Goal: Task Accomplishment & Management: Manage account settings

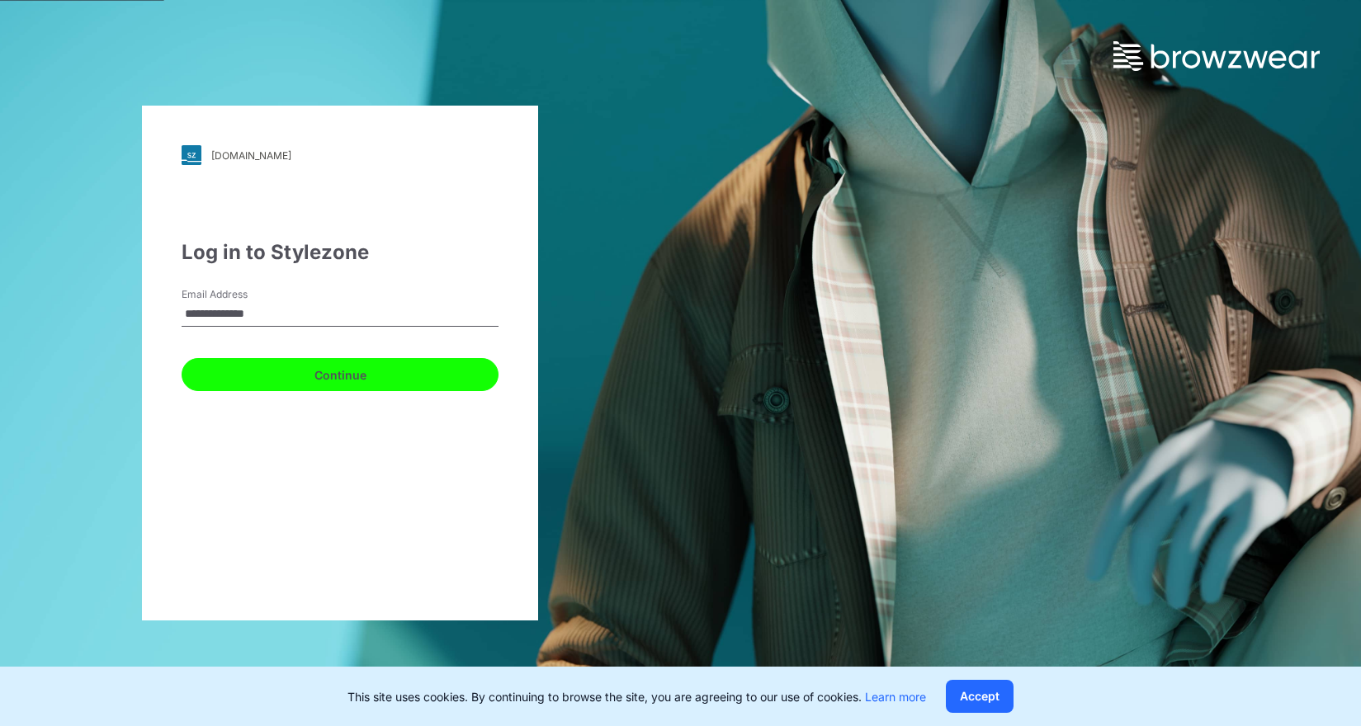
click at [338, 379] on button "Continue" at bounding box center [340, 374] width 317 height 33
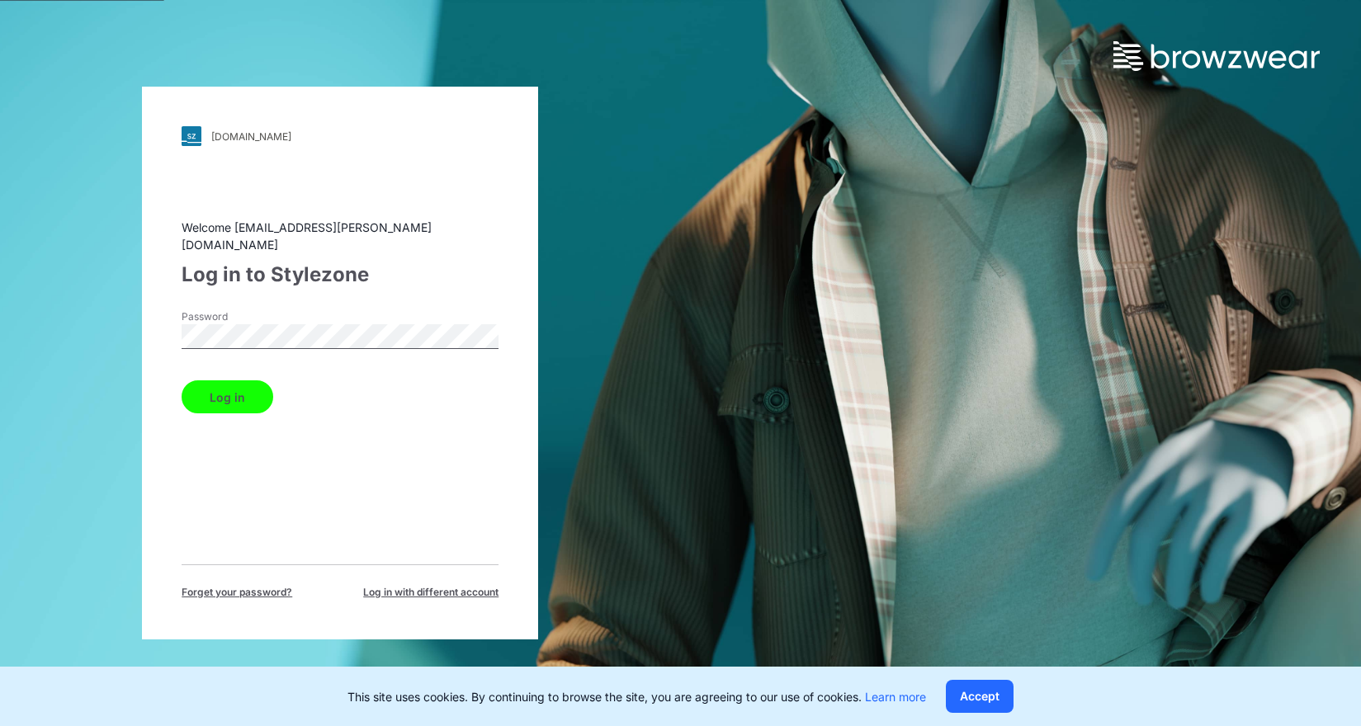
click at [238, 396] on button "Log in" at bounding box center [228, 397] width 92 height 33
click at [233, 392] on button "Log in" at bounding box center [228, 397] width 92 height 33
click at [161, 327] on div "walmart.stylezone.com Loading... Welcome kyip@adjmi.com Log in to Stylezone Pas…" at bounding box center [340, 363] width 396 height 553
drag, startPoint x: 236, startPoint y: 395, endPoint x: 295, endPoint y: 400, distance: 58.9
click at [236, 394] on button "Log in" at bounding box center [228, 397] width 92 height 33
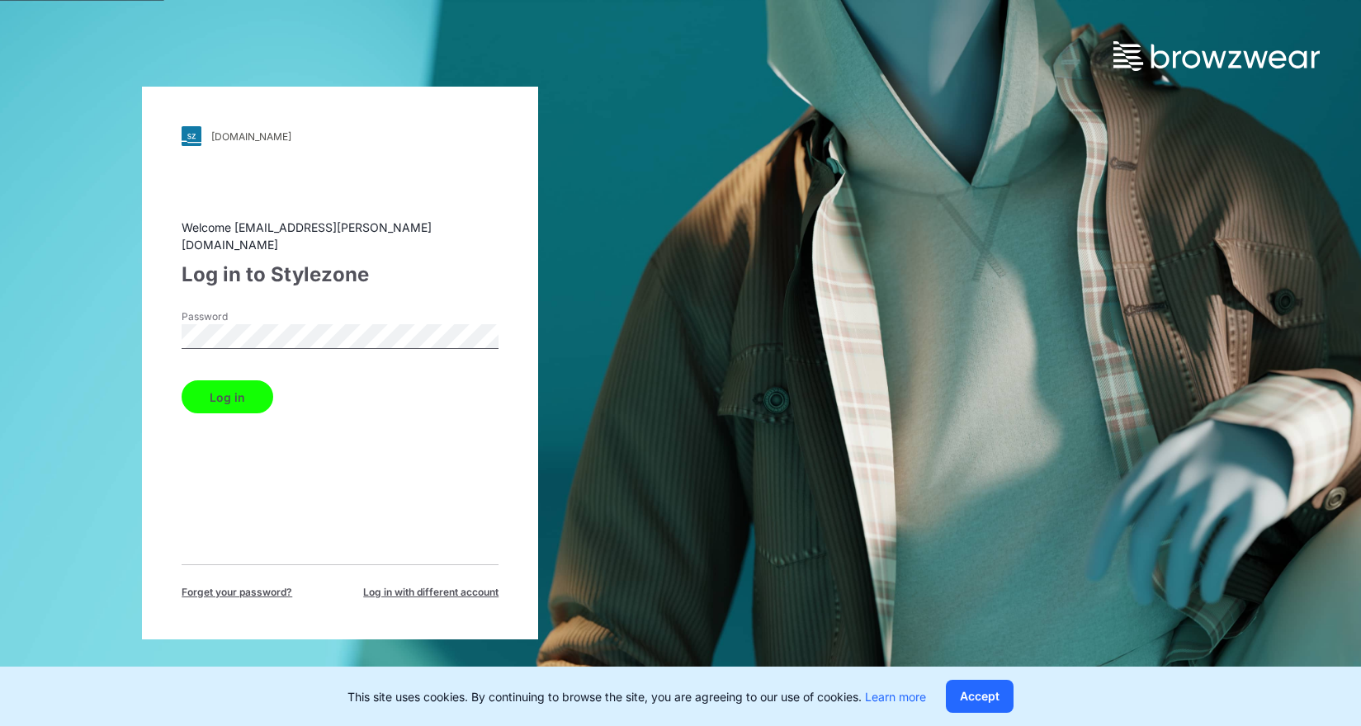
click at [225, 384] on button "Log in" at bounding box center [228, 397] width 92 height 33
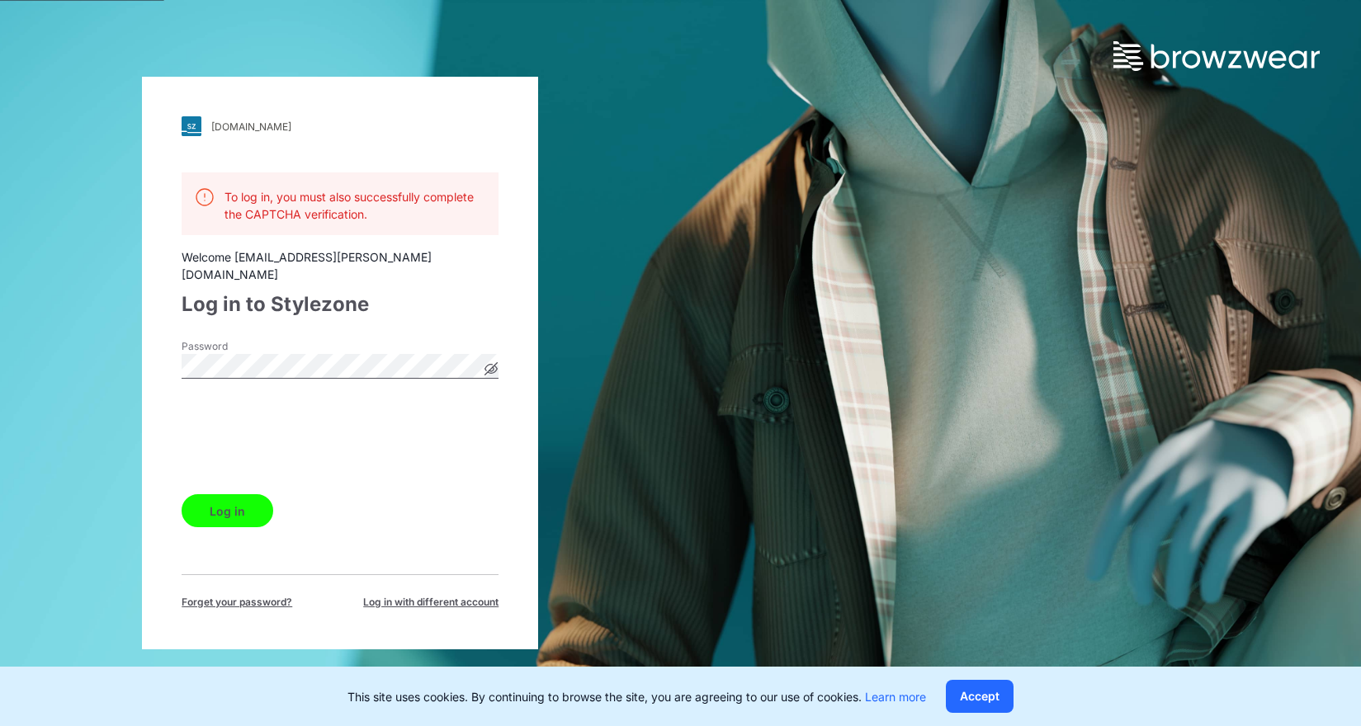
click at [230, 505] on button "Log in" at bounding box center [228, 510] width 92 height 33
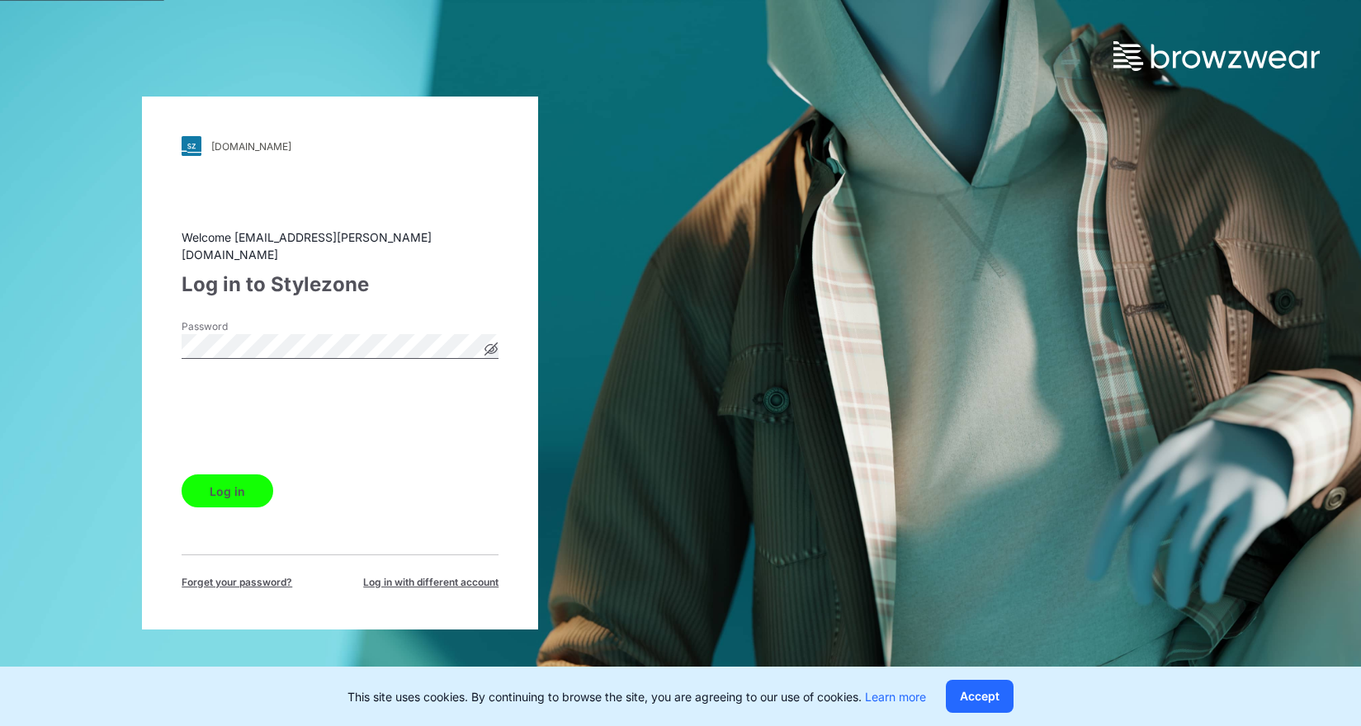
click at [168, 337] on div "walmart.stylezone.com Loading... Welcome kyip@adjmi.com Log in to Stylezone Pas…" at bounding box center [340, 363] width 396 height 533
click at [182, 475] on button "Log in" at bounding box center [228, 491] width 92 height 33
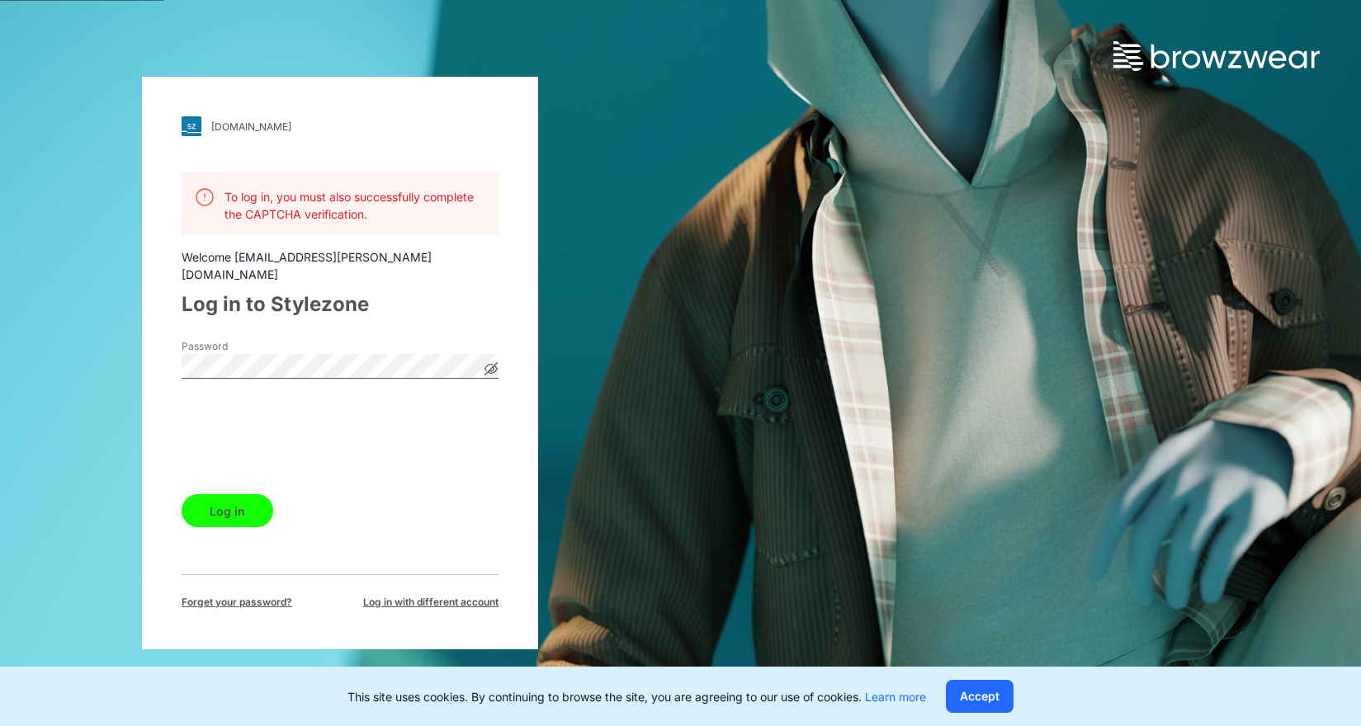
click at [244, 344] on label "Password" at bounding box center [240, 346] width 116 height 15
click at [163, 355] on div "walmart.stylezone.com Loading... To log in, you must also successfully complete…" at bounding box center [340, 363] width 396 height 573
click at [234, 505] on button "Log in" at bounding box center [228, 510] width 92 height 33
click at [295, 490] on div "Log in" at bounding box center [340, 508] width 317 height 40
click at [708, 104] on div "walmart.stylezone.com Loading... To log in, you must also successfully complete…" at bounding box center [680, 363] width 1361 height 726
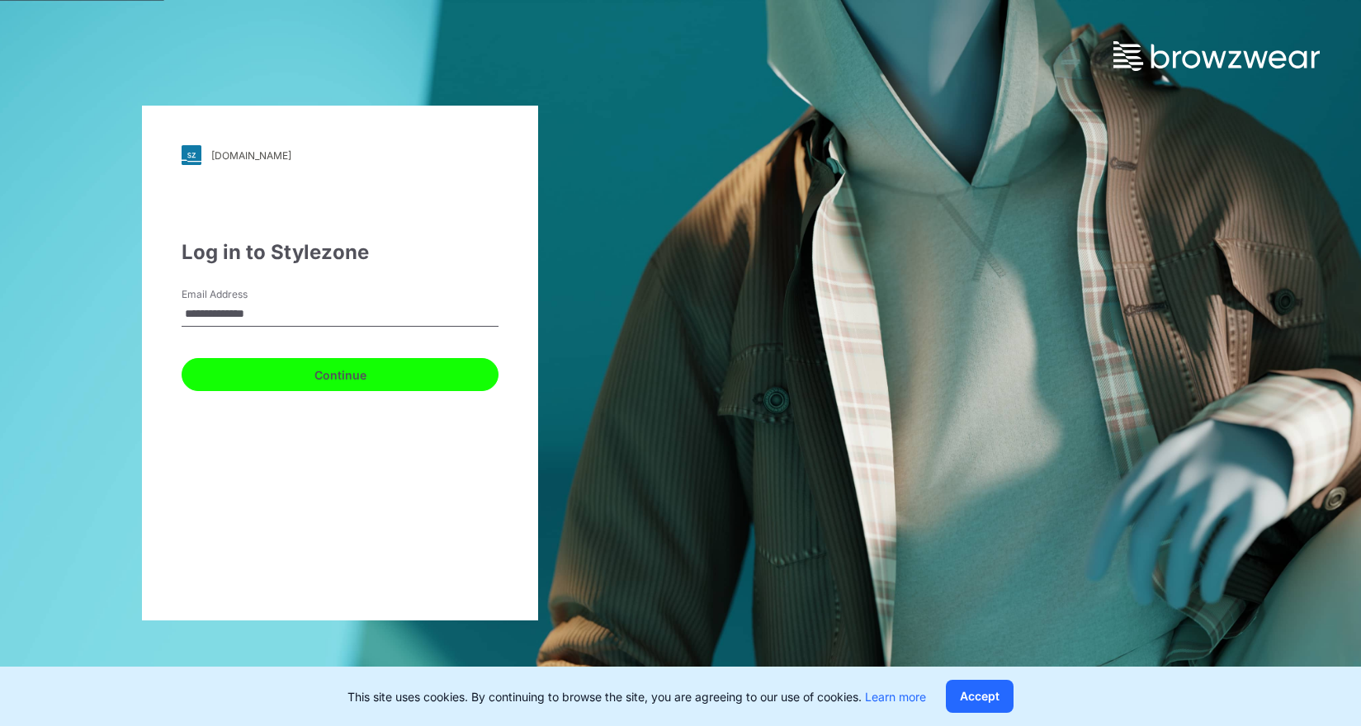
click at [320, 374] on button "Continue" at bounding box center [340, 374] width 317 height 33
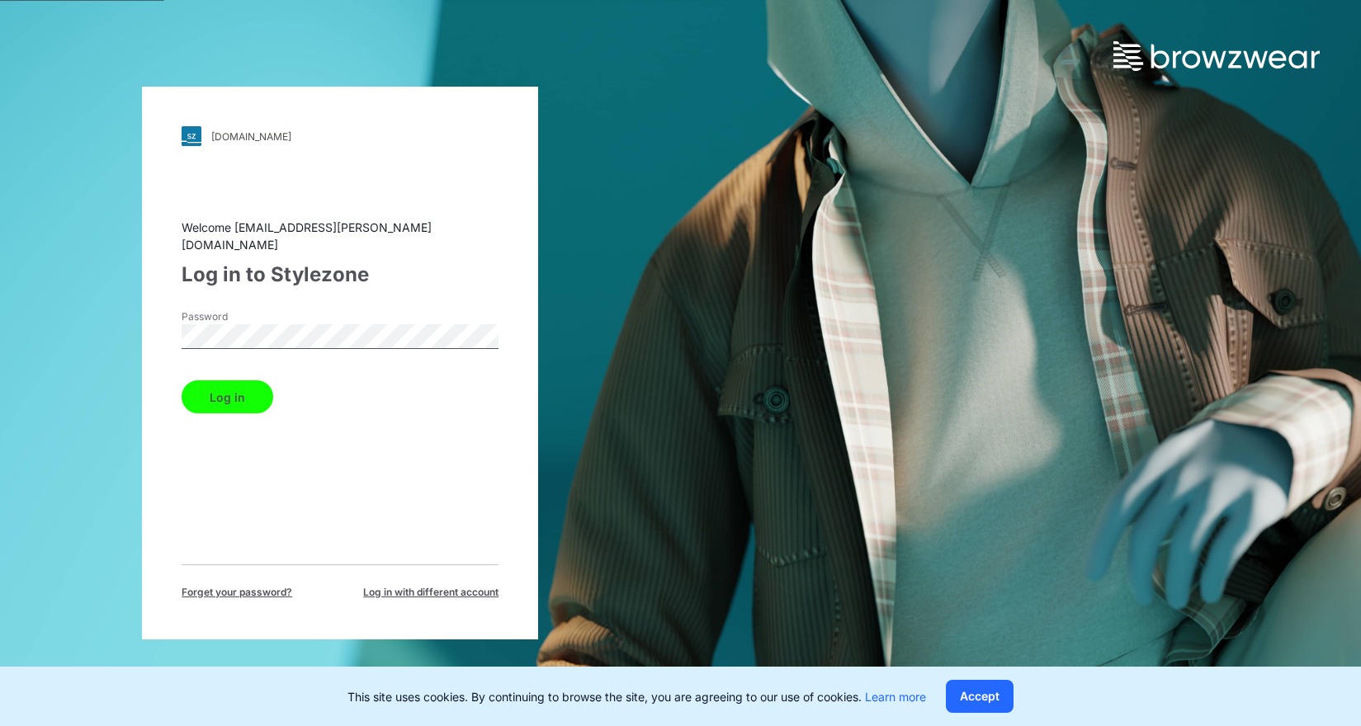
click at [234, 387] on button "Log in" at bounding box center [228, 397] width 92 height 33
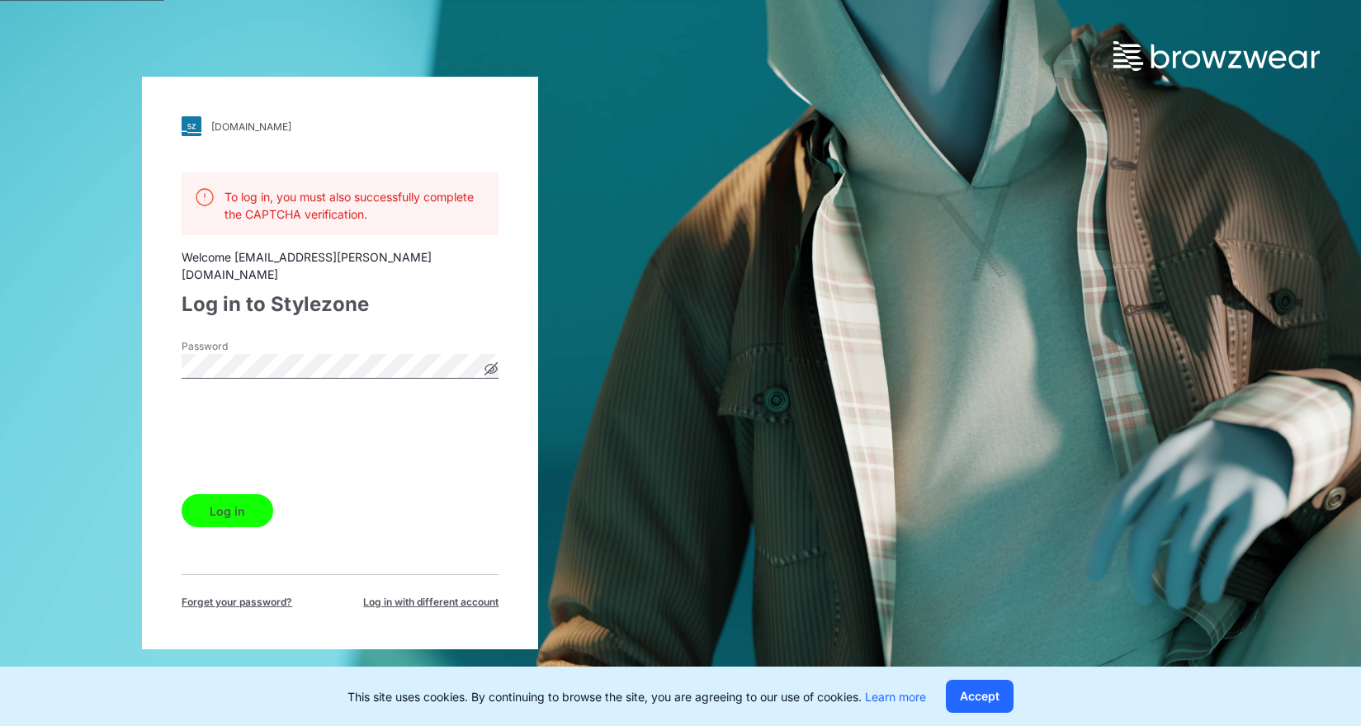
click at [227, 504] on button "Log in" at bounding box center [228, 510] width 92 height 33
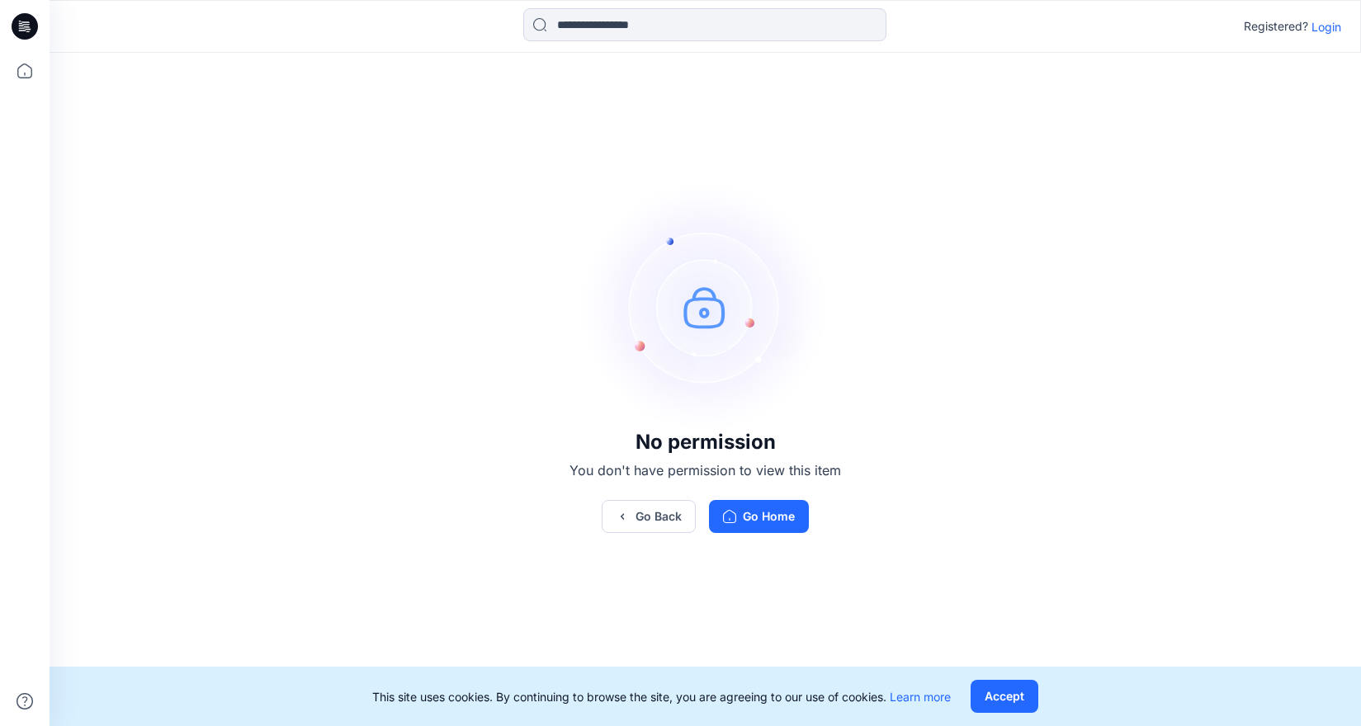
click at [1325, 27] on p "Login" at bounding box center [1327, 26] width 30 height 17
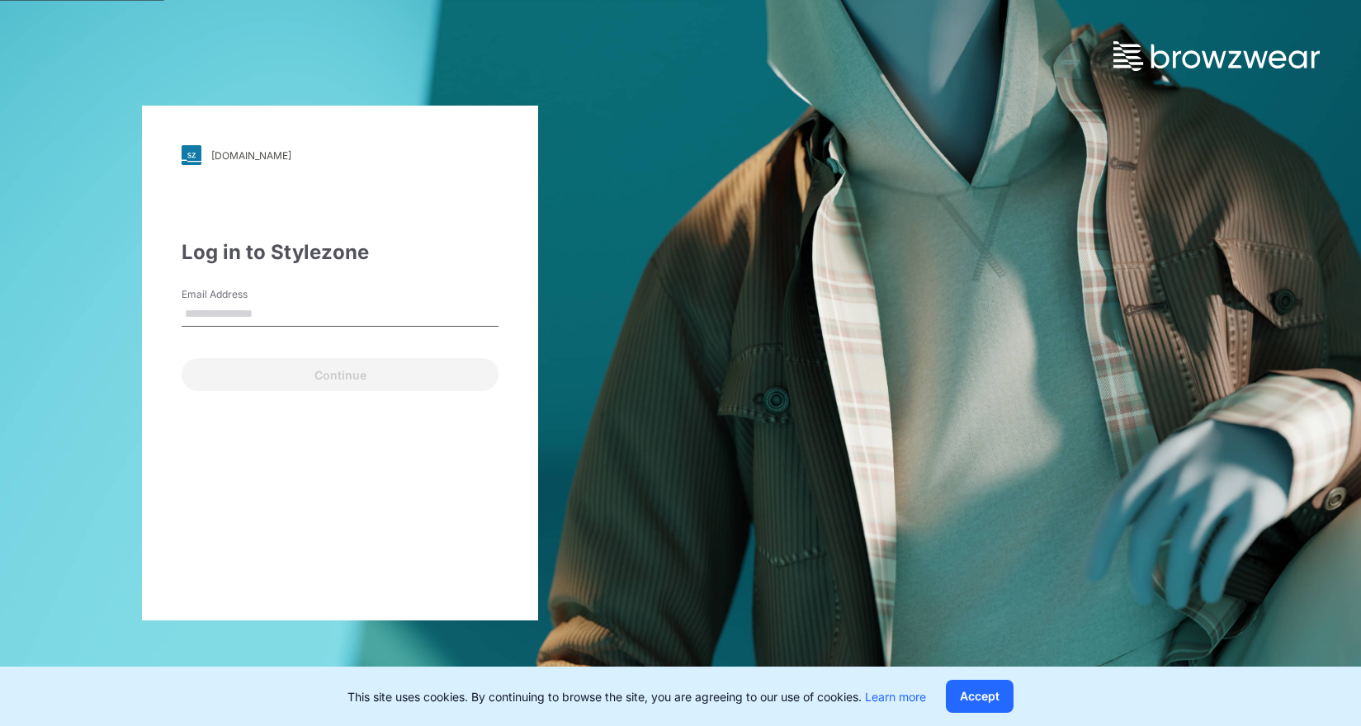
drag, startPoint x: 302, startPoint y: 317, endPoint x: 321, endPoint y: 272, distance: 49.2
click at [302, 317] on input "Email Address" at bounding box center [340, 314] width 317 height 25
type input "**********"
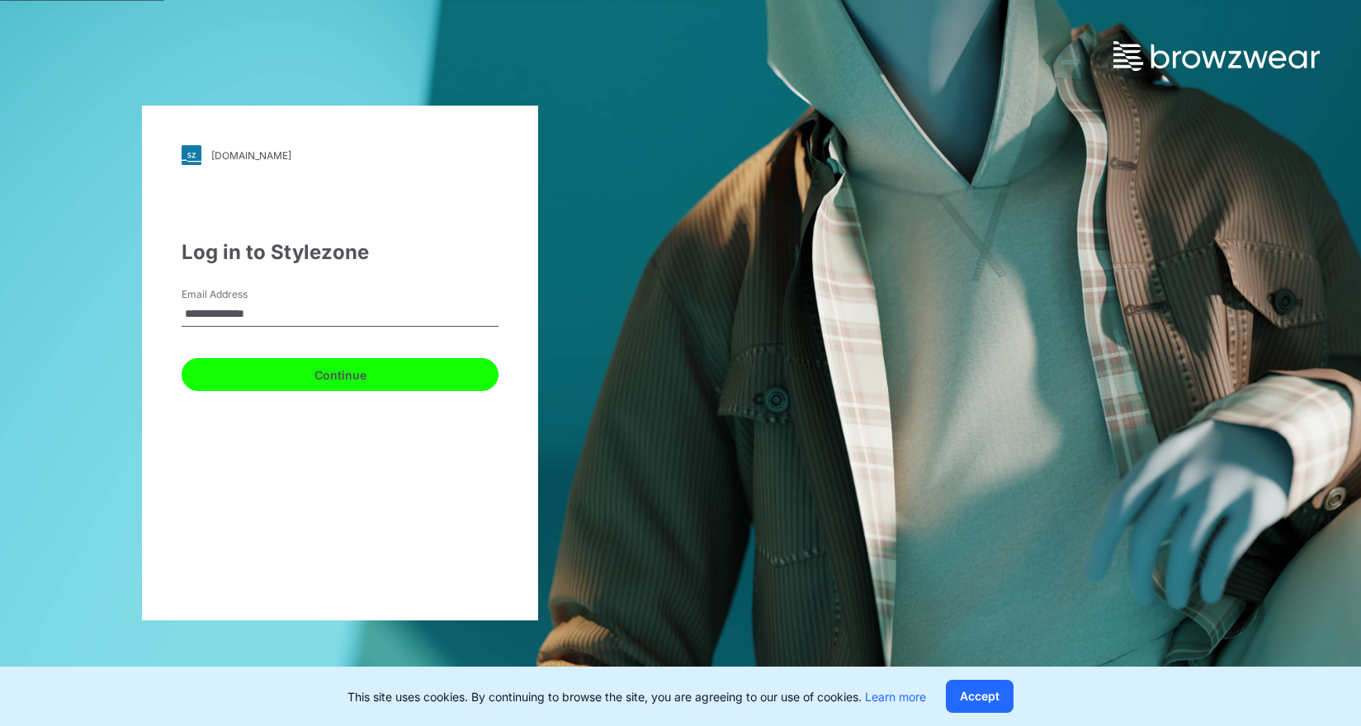
drag, startPoint x: 280, startPoint y: 383, endPoint x: 288, endPoint y: 381, distance: 8.6
click at [279, 383] on button "Continue" at bounding box center [340, 374] width 317 height 33
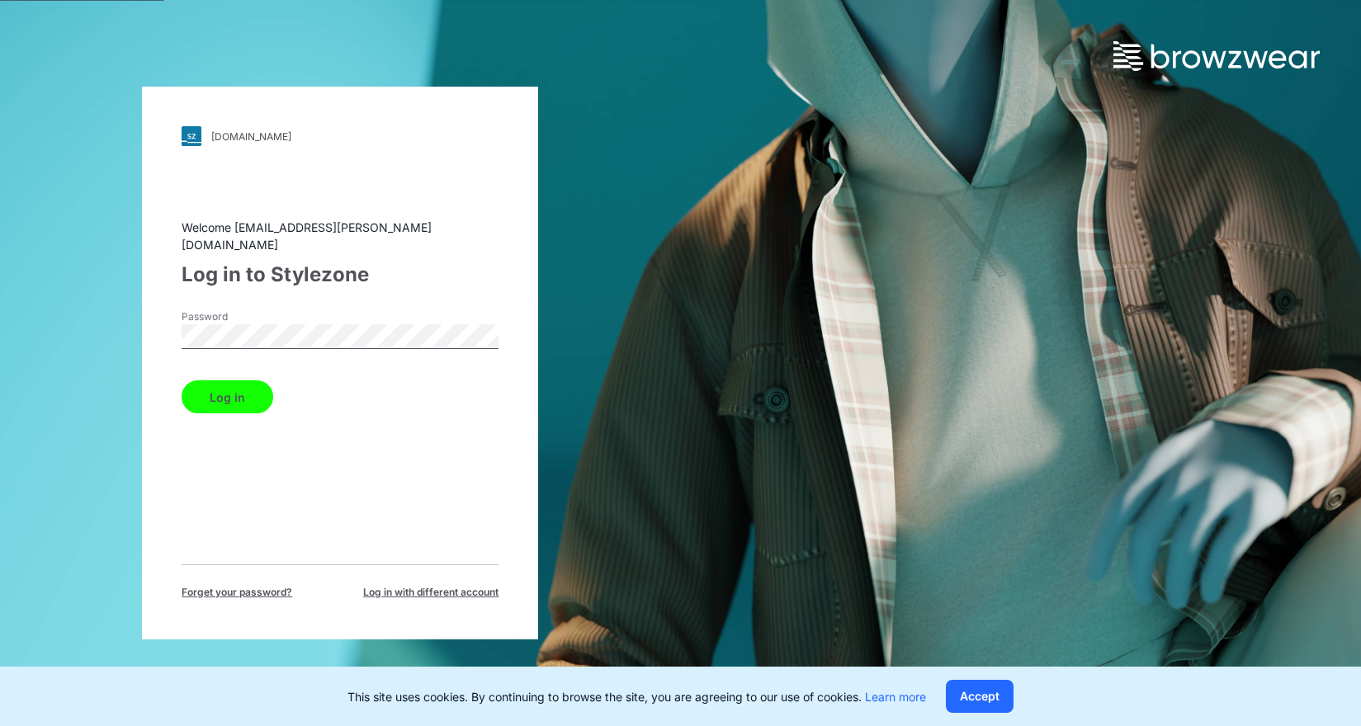
click at [233, 390] on button "Log in" at bounding box center [228, 397] width 92 height 33
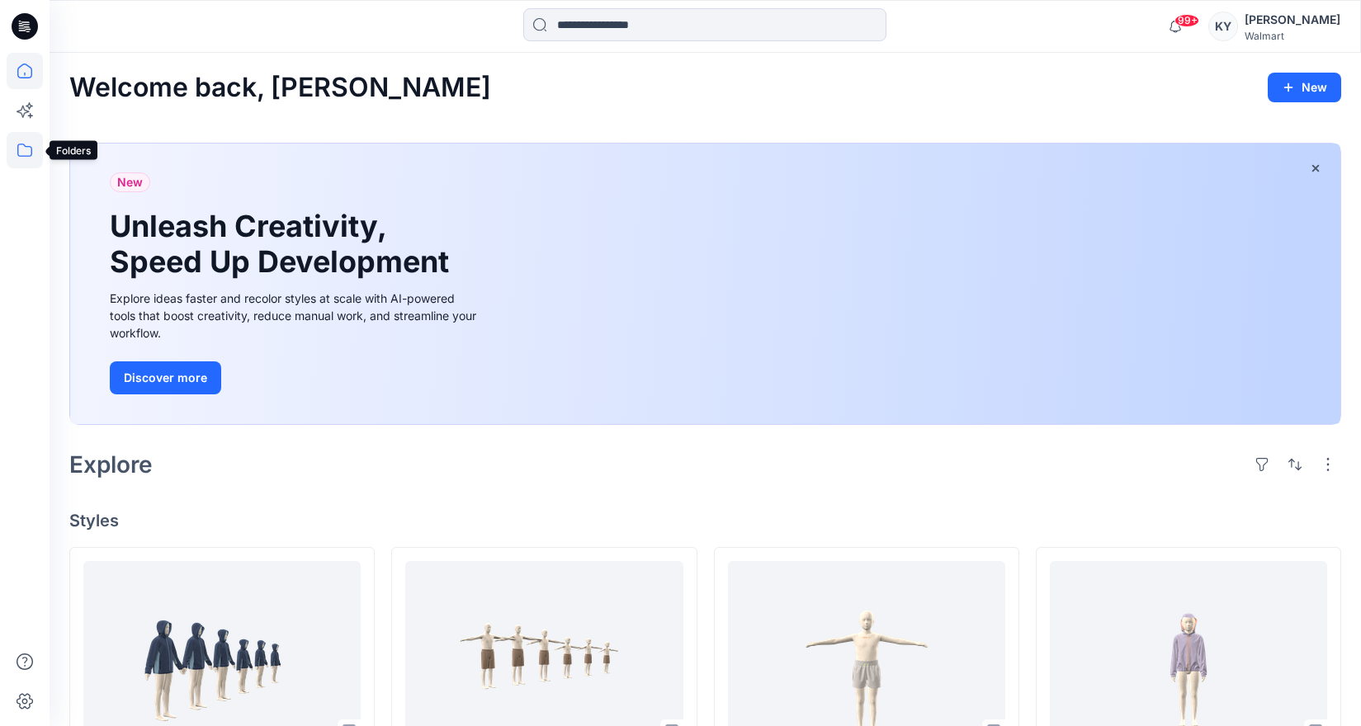
click at [26, 151] on icon at bounding box center [25, 150] width 36 height 36
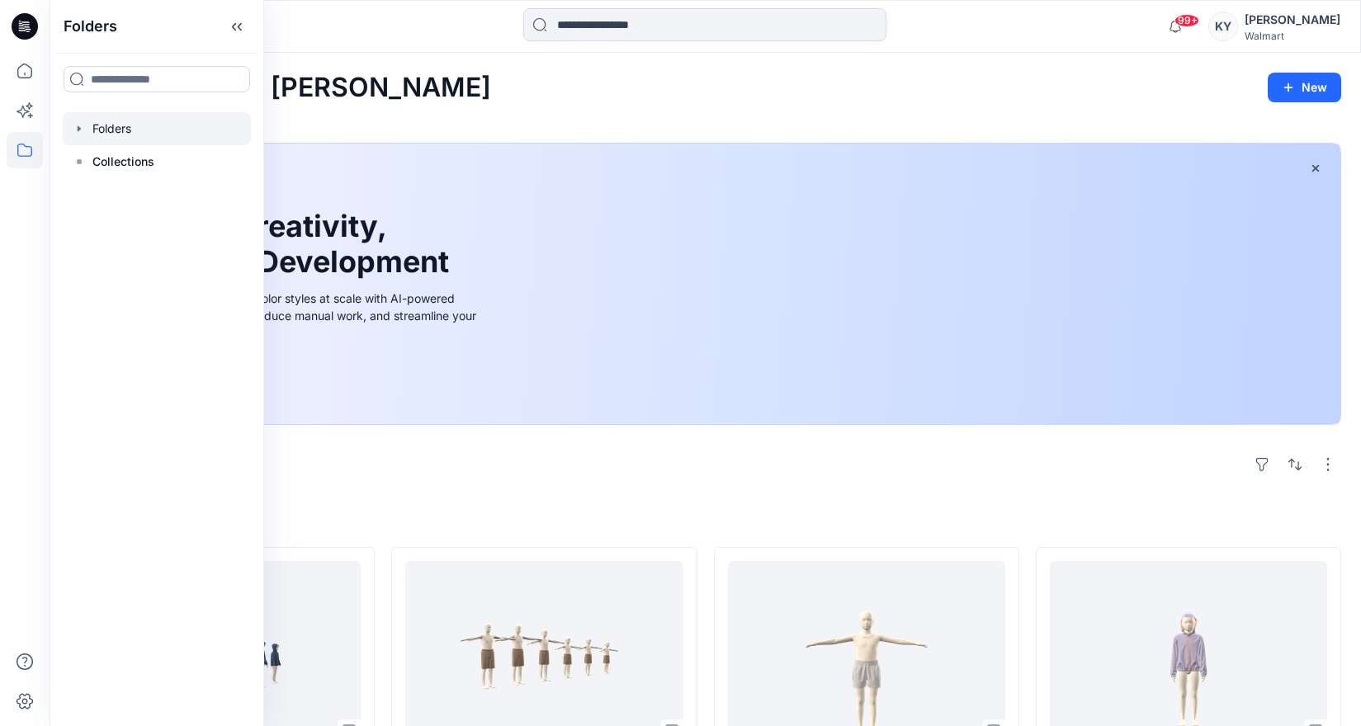
click at [106, 127] on div at bounding box center [157, 128] width 188 height 33
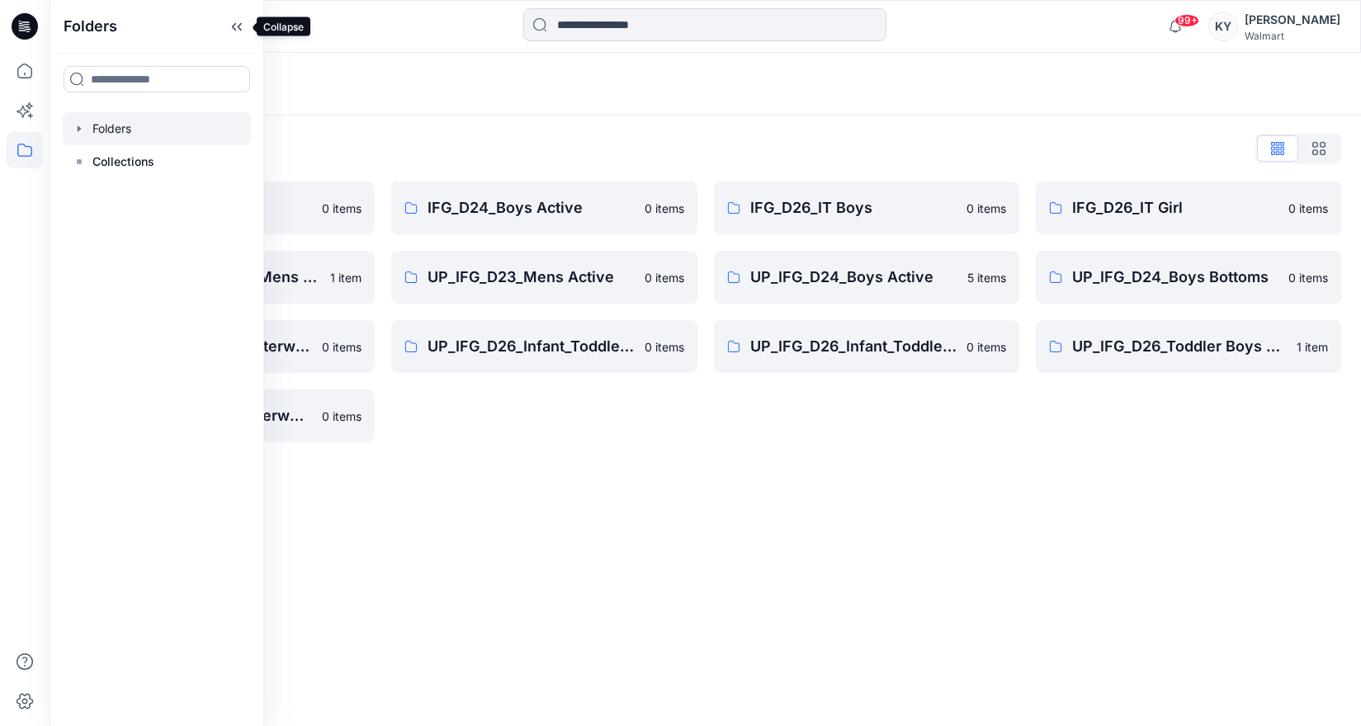
click at [234, 28] on icon at bounding box center [237, 26] width 26 height 27
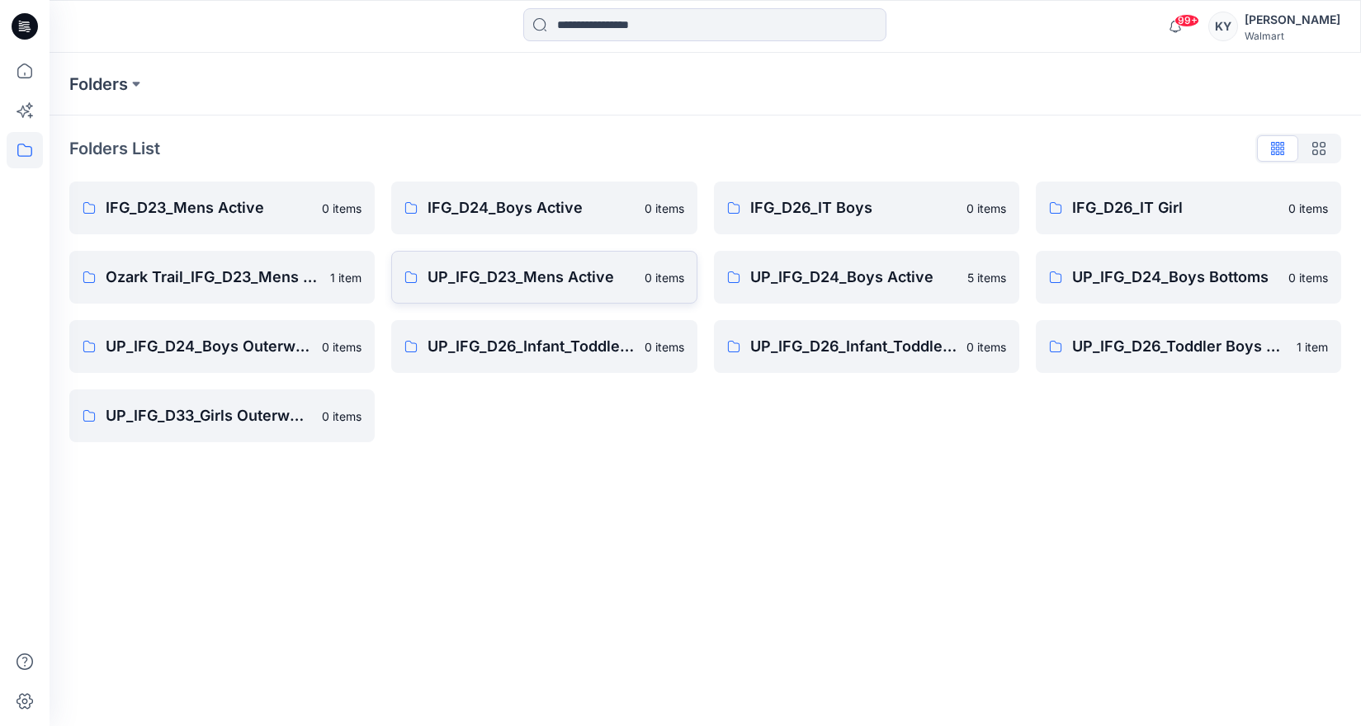
click at [525, 275] on p "UP_IFG_D23_Mens Active" at bounding box center [531, 277] width 206 height 23
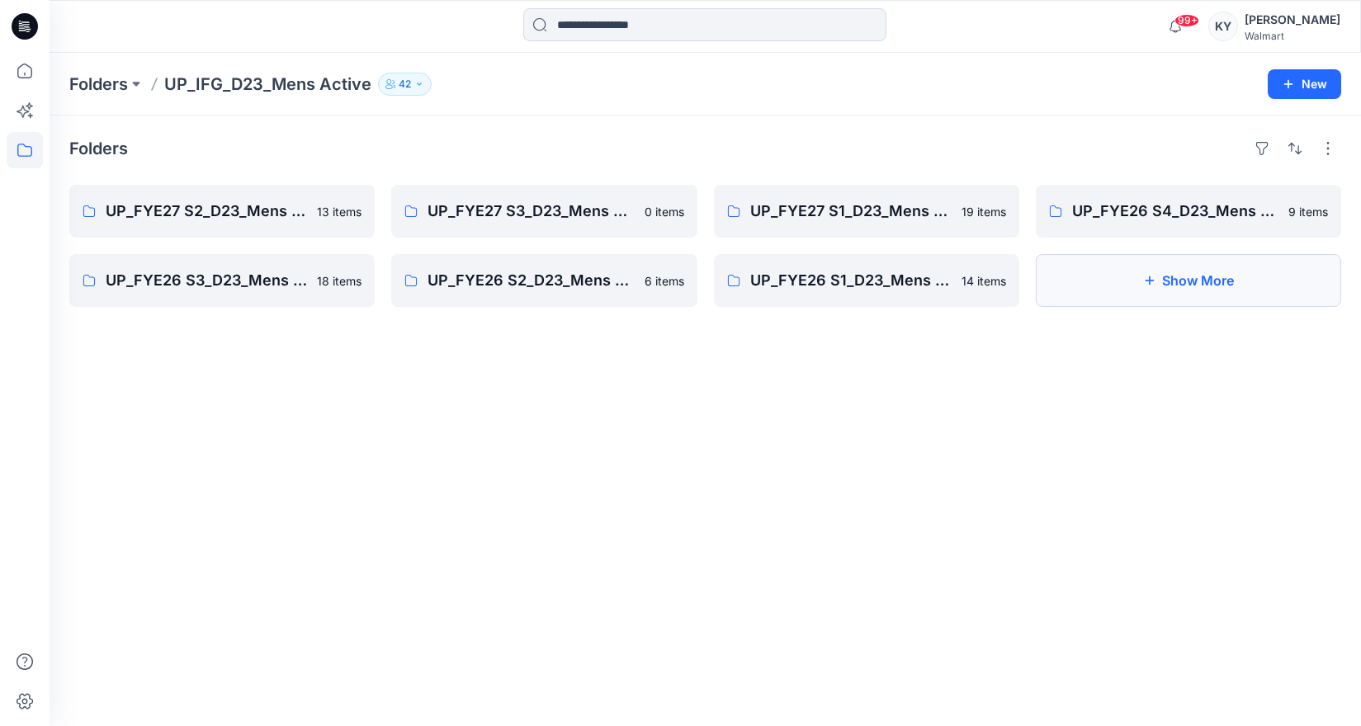
click at [1181, 278] on button "Show More" at bounding box center [1188, 280] width 305 height 53
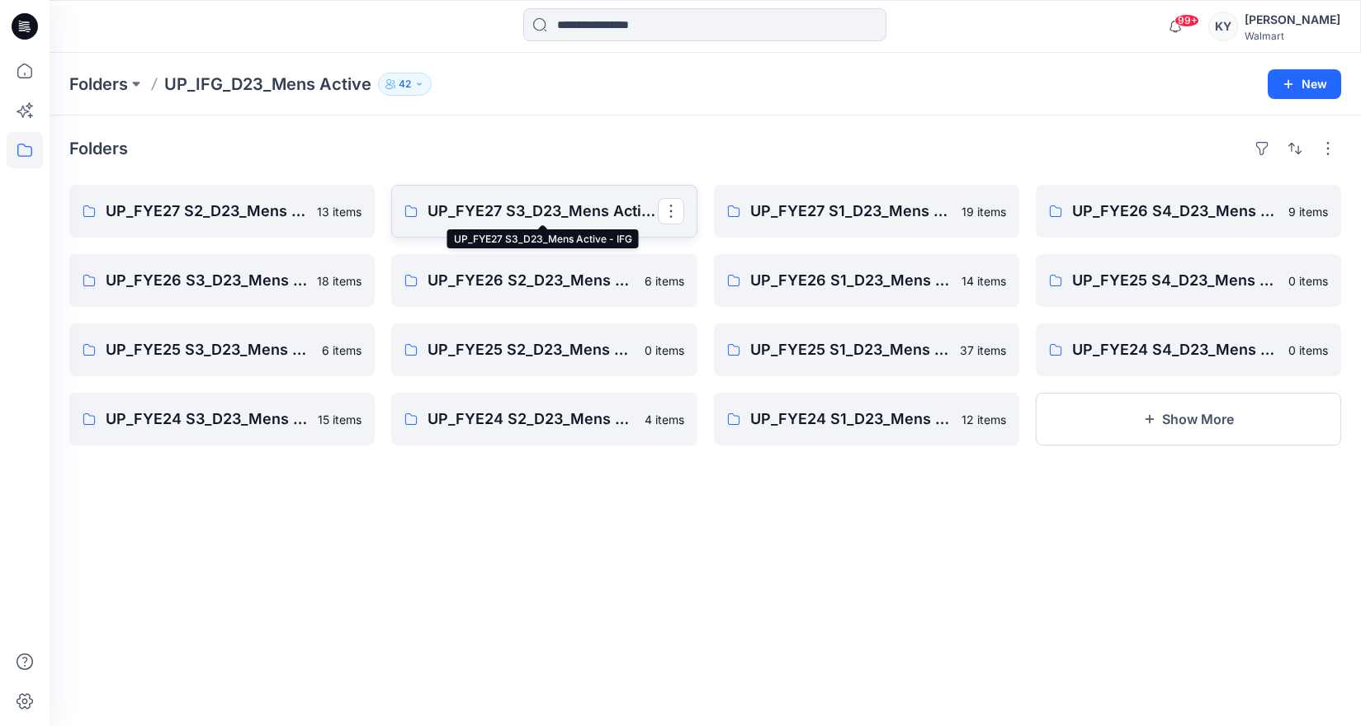
click at [567, 210] on p "UP_FYE27 S3_D23_Mens Active - IFG" at bounding box center [542, 211] width 229 height 23
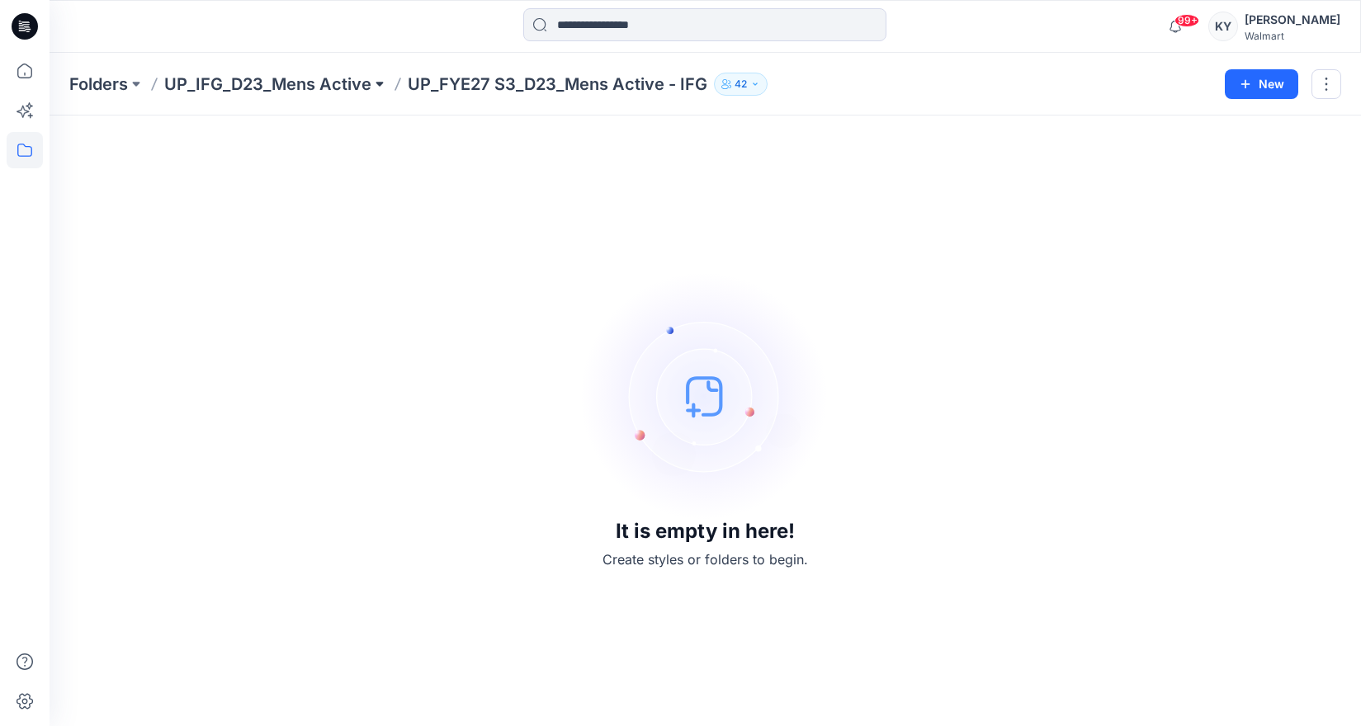
click at [377, 84] on button at bounding box center [379, 84] width 17 height 23
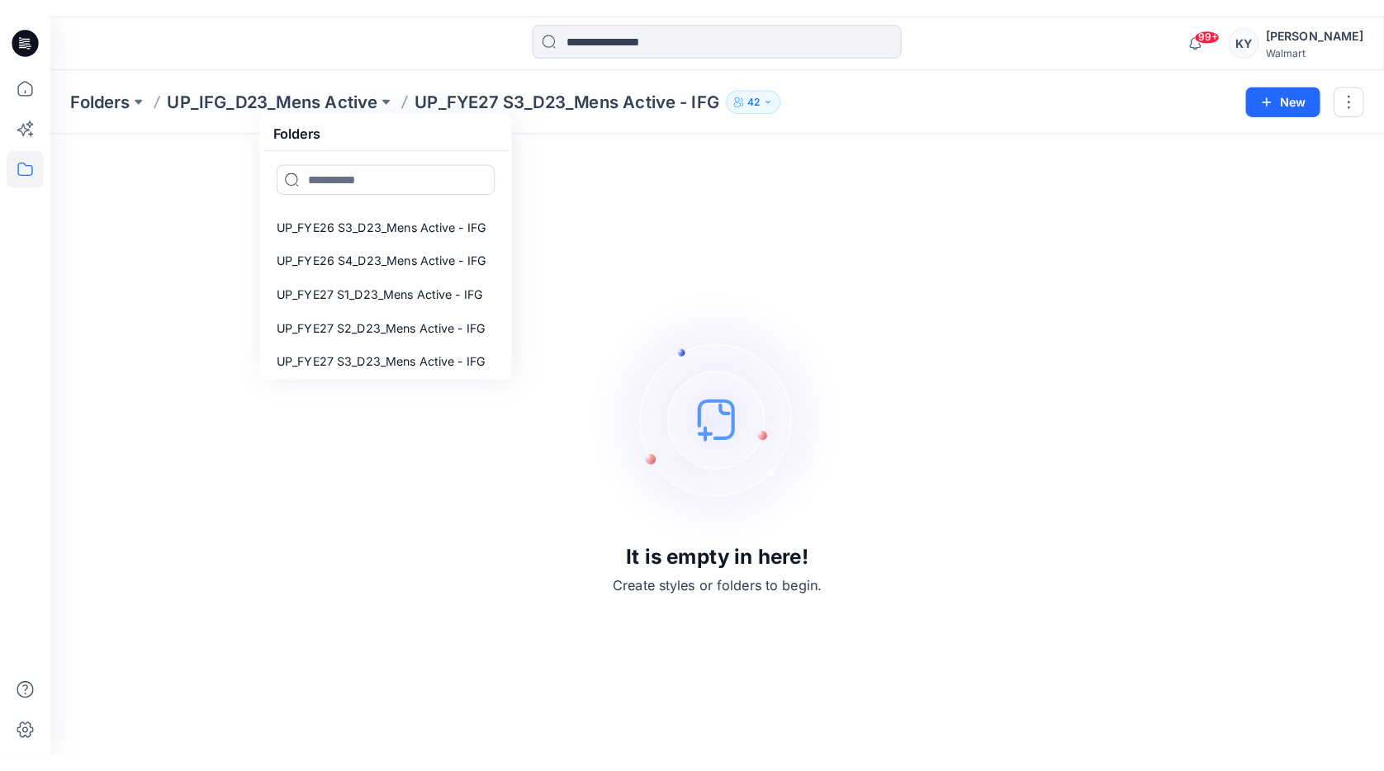
scroll to position [396, 0]
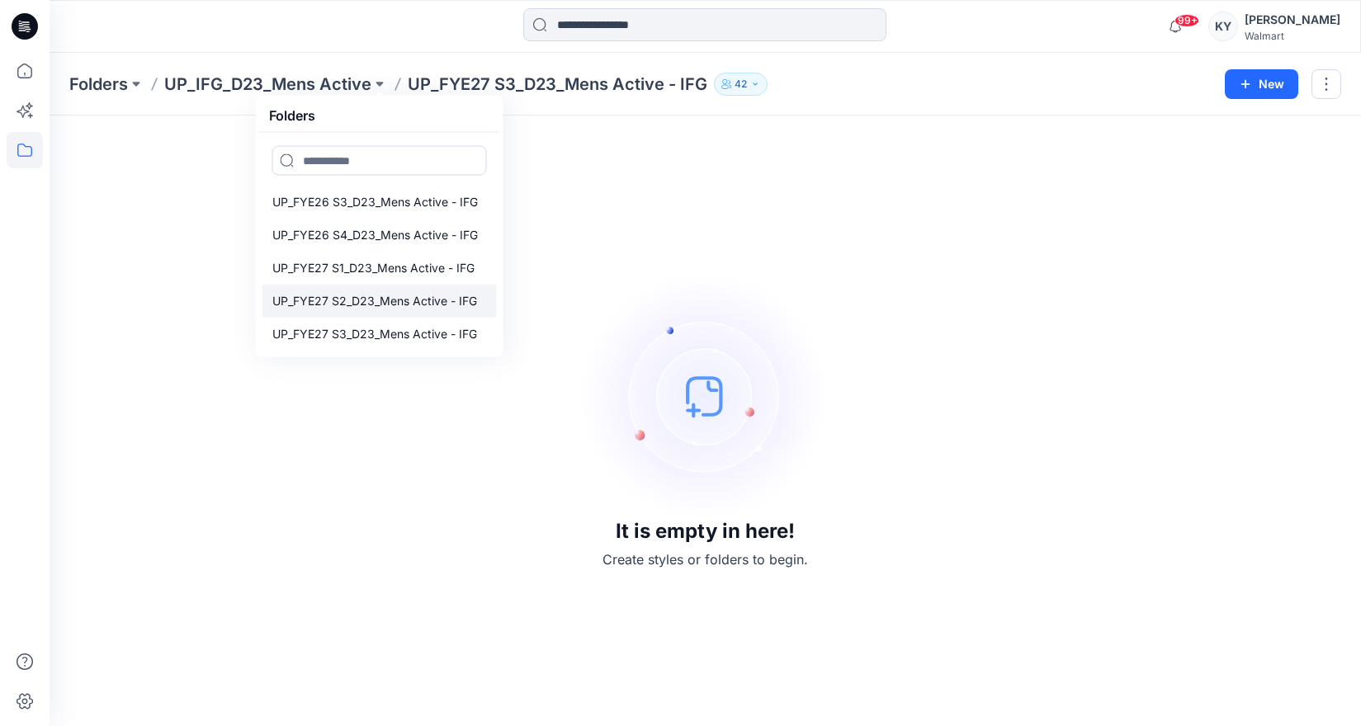
click at [352, 302] on p "UP_FYE27 S2_D23_Mens Active - IFG" at bounding box center [374, 301] width 205 height 20
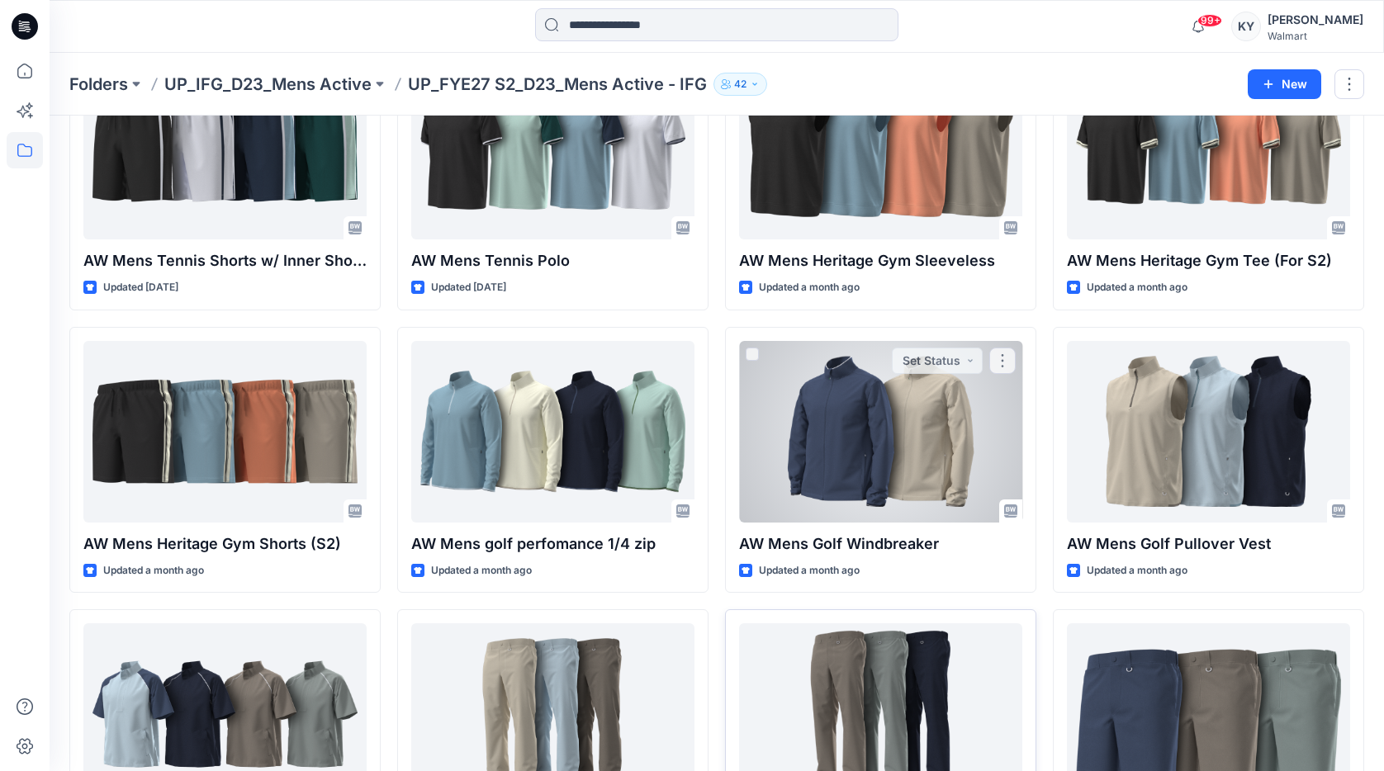
scroll to position [135, 0]
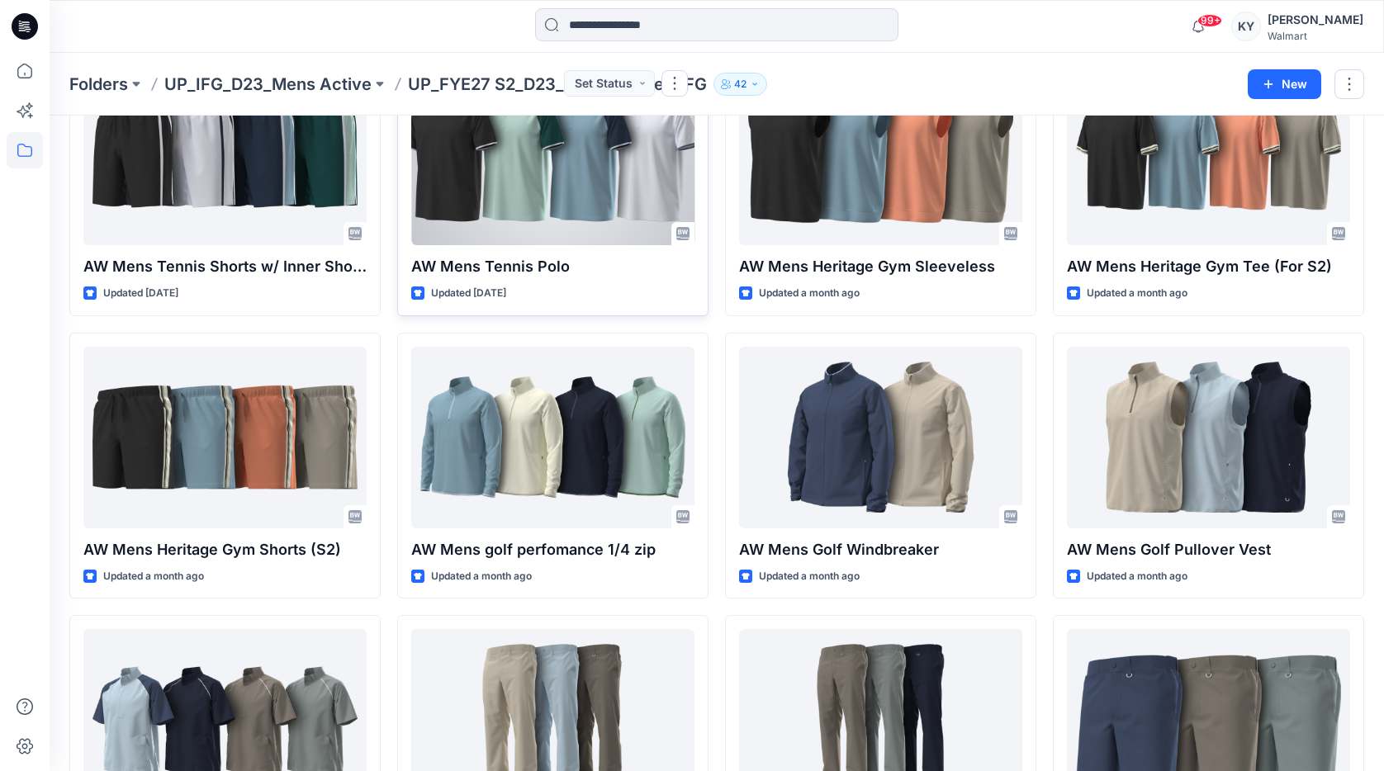
drag, startPoint x: 558, startPoint y: 188, endPoint x: 565, endPoint y: 193, distance: 8.9
click at [561, 192] on div at bounding box center [552, 155] width 283 height 182
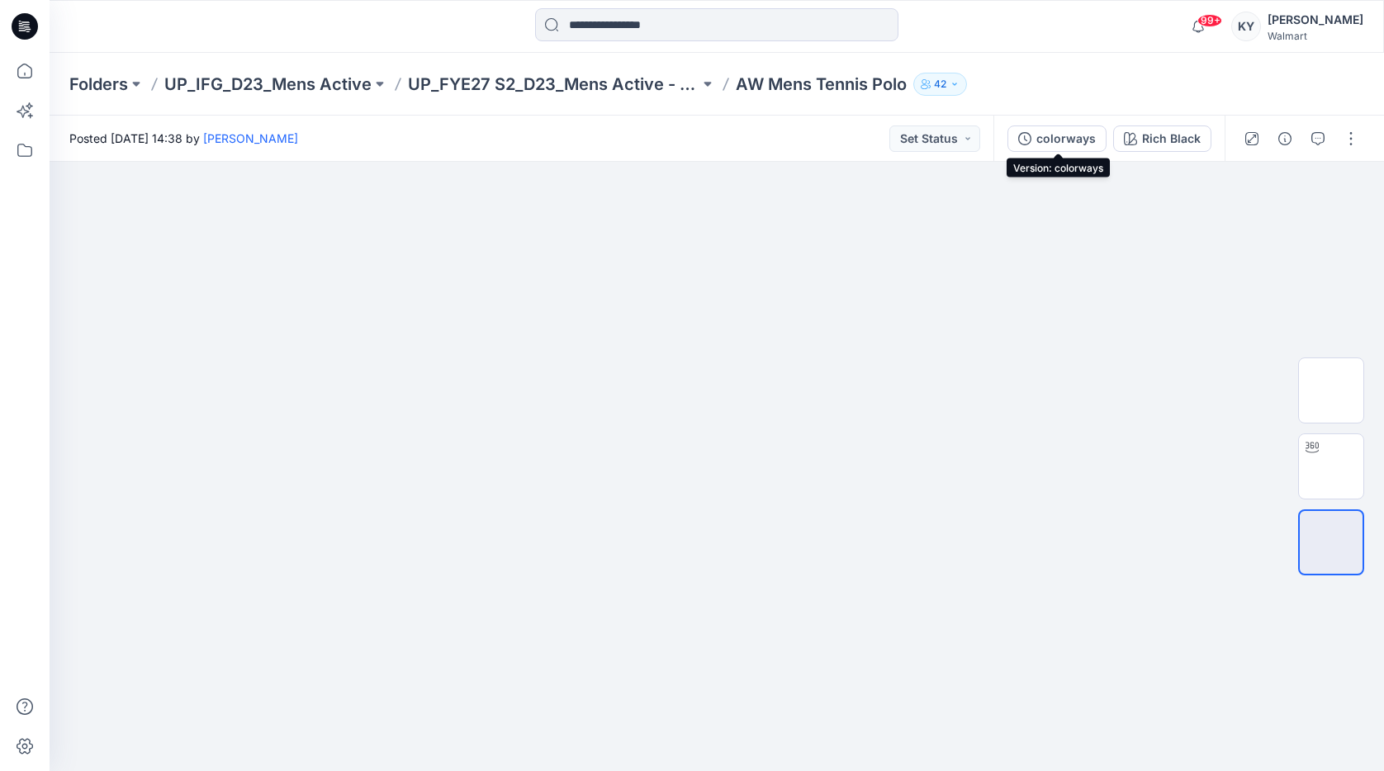
click at [1069, 135] on div "colorways" at bounding box center [1065, 139] width 59 height 18
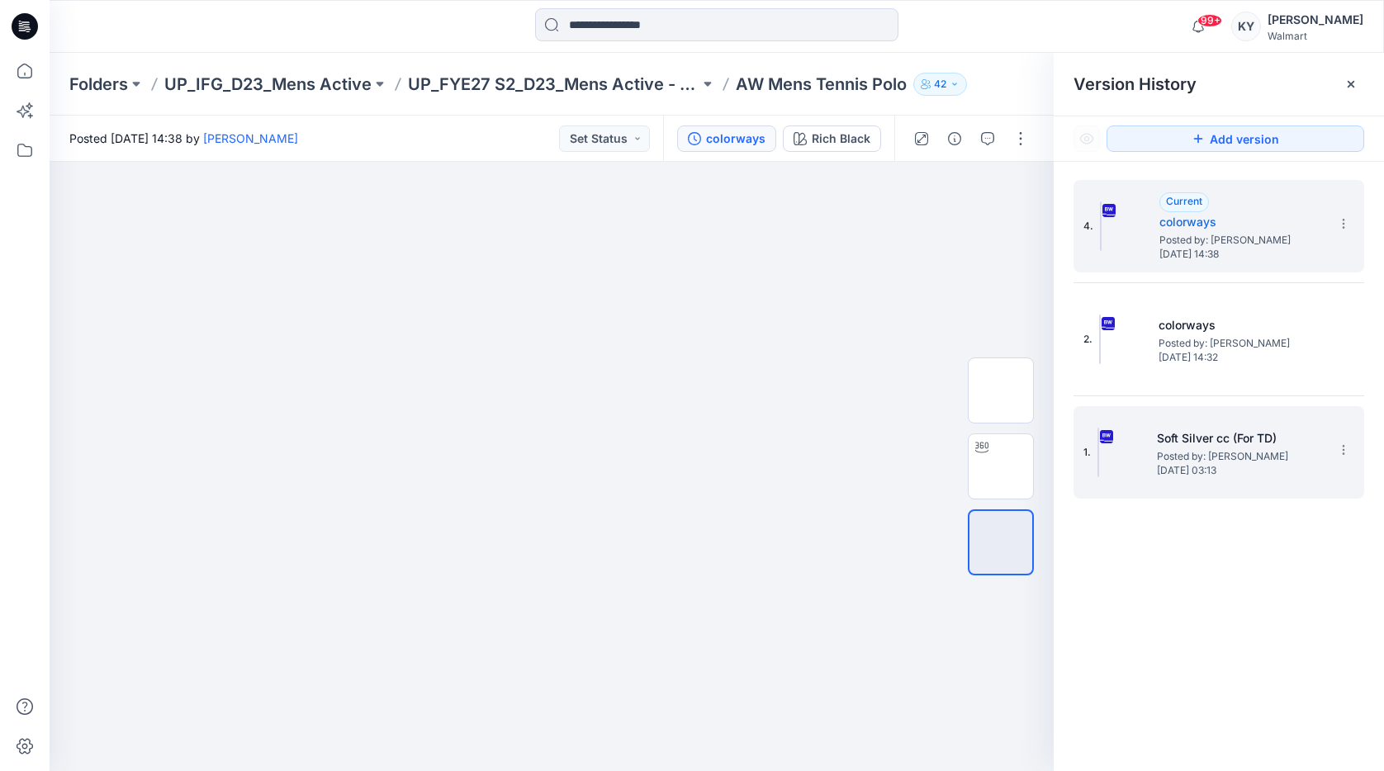
click at [1099, 461] on img at bounding box center [1098, 453] width 2 height 50
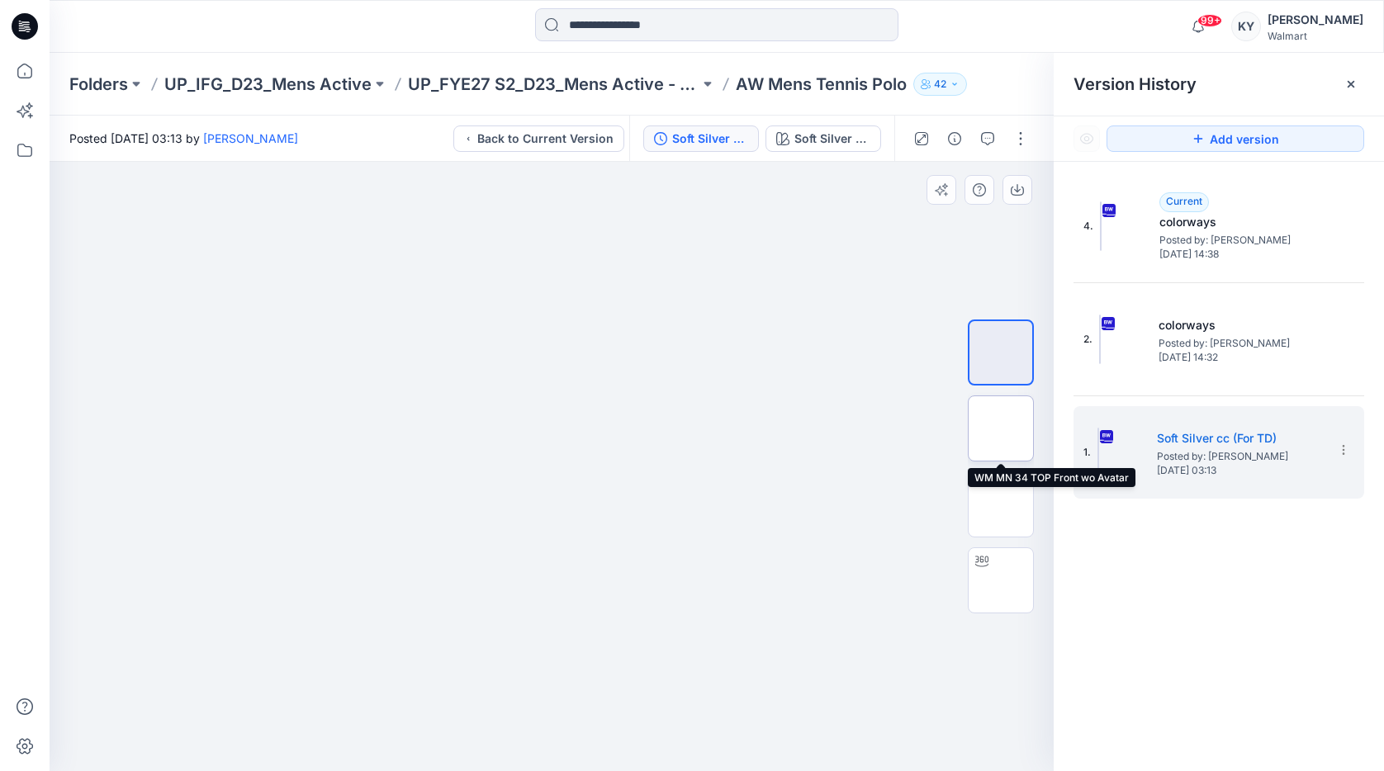
click at [1000, 428] on img at bounding box center [1000, 428] width 0 height 0
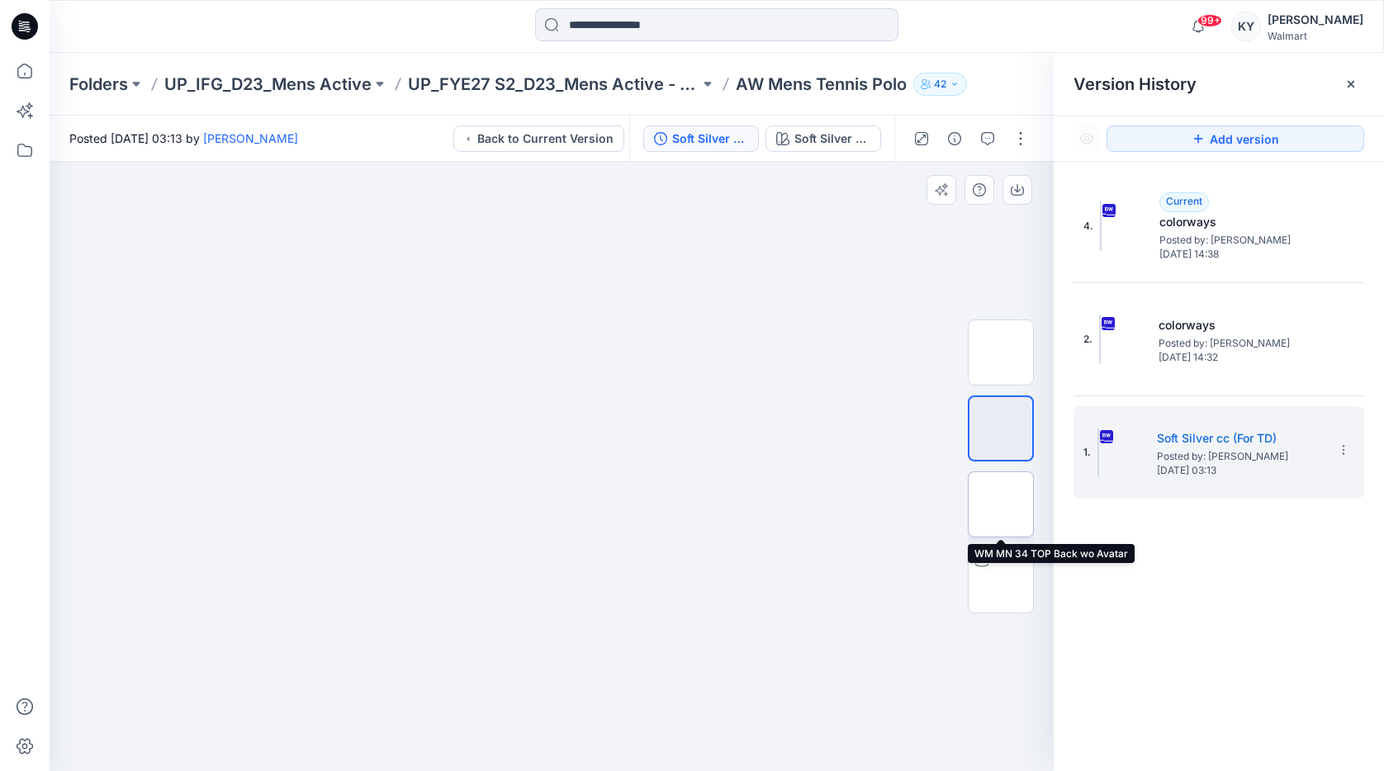
click at [1000, 504] on img at bounding box center [1000, 504] width 0 height 0
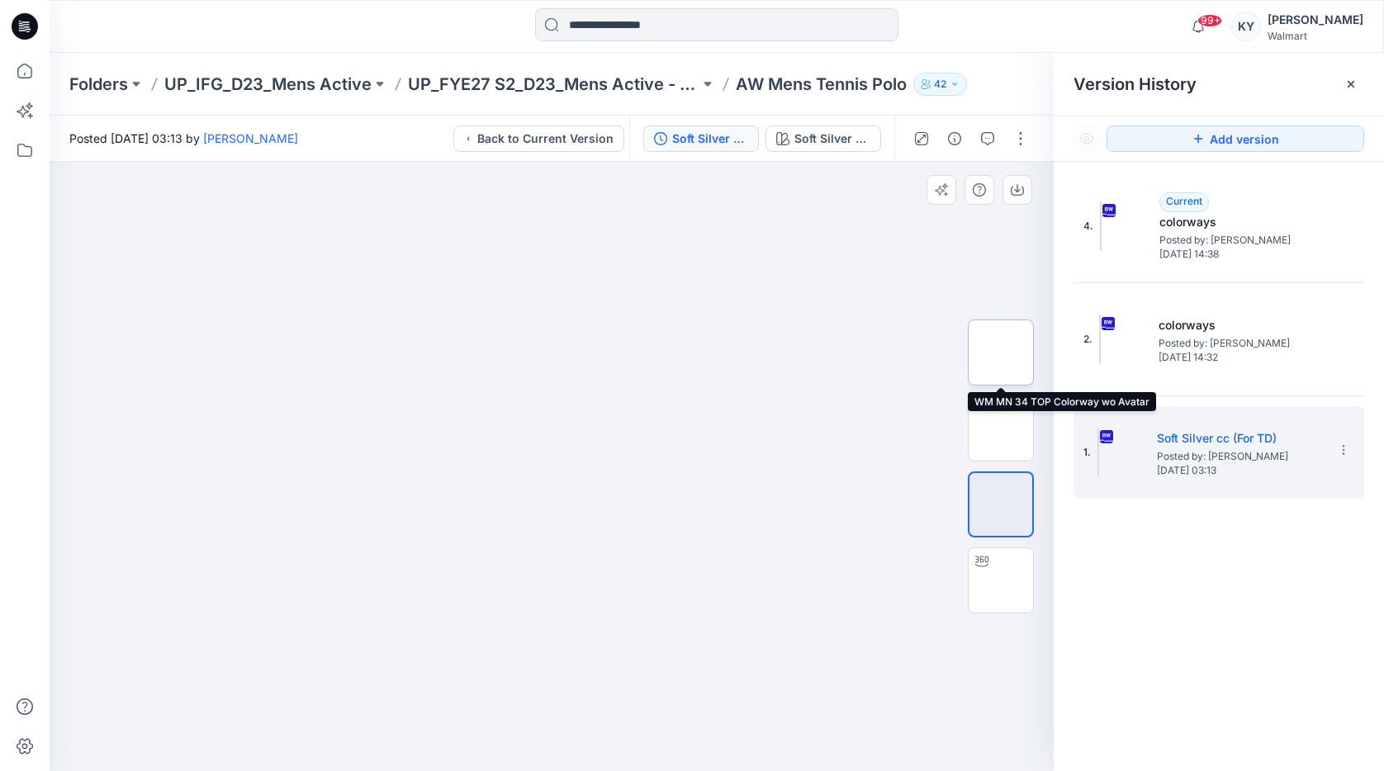
click at [1000, 352] on img at bounding box center [1000, 352] width 0 height 0
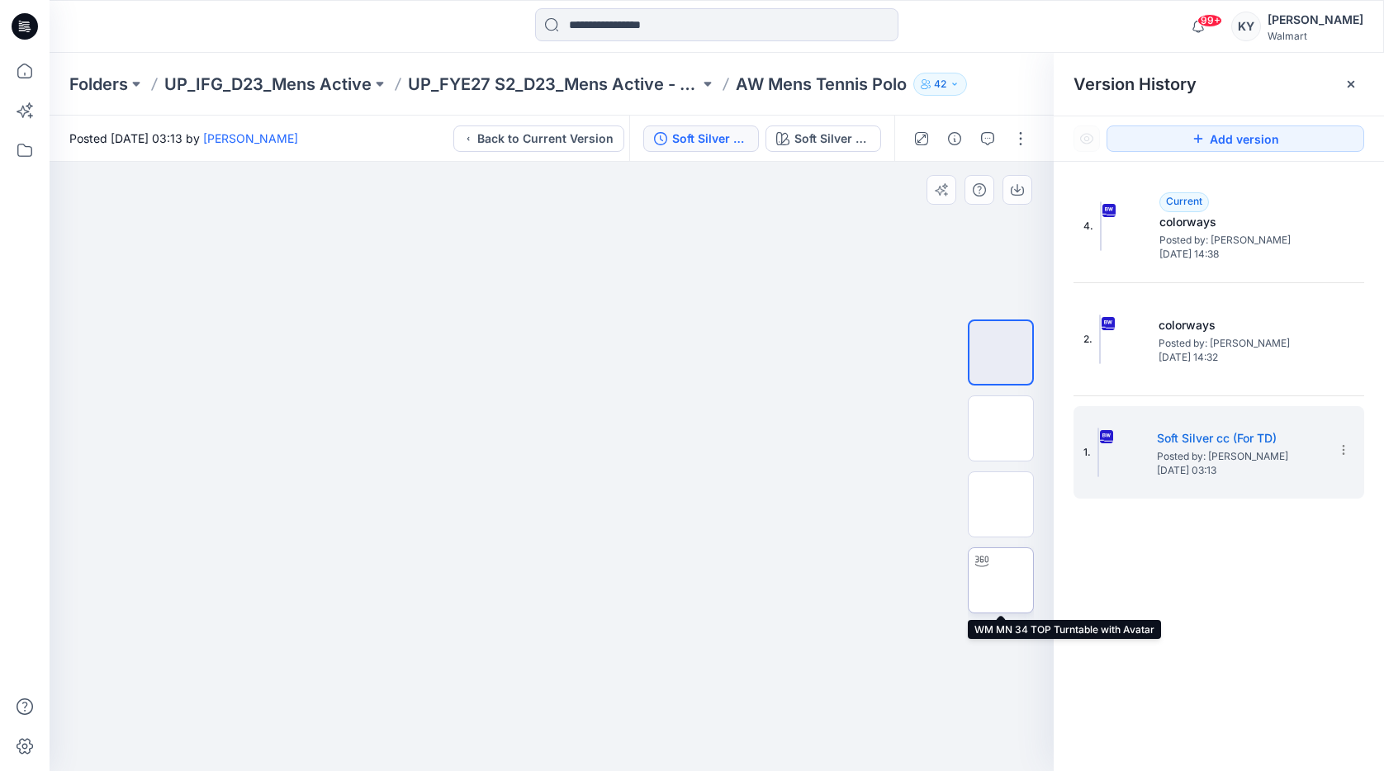
click at [1000, 580] on img at bounding box center [1000, 580] width 0 height 0
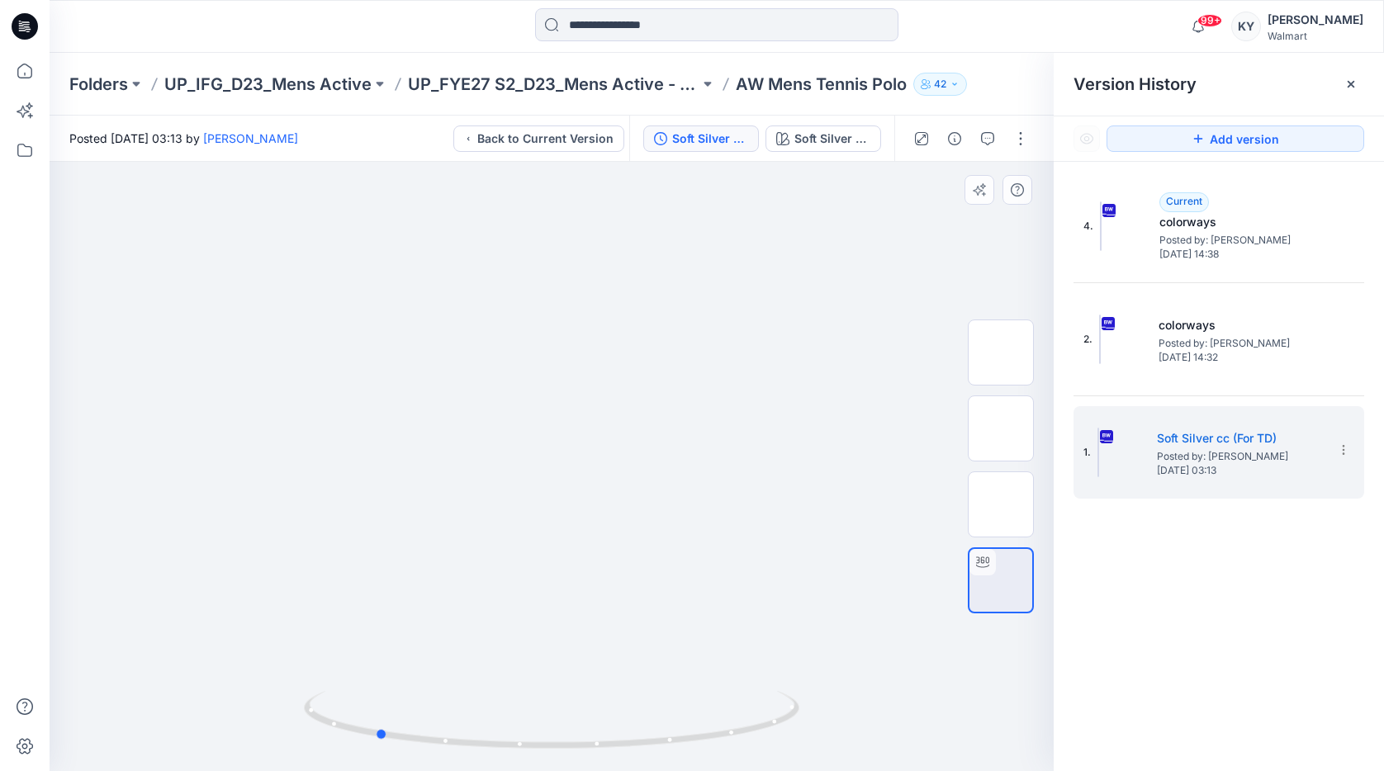
drag, startPoint x: 554, startPoint y: 743, endPoint x: 871, endPoint y: 683, distance: 322.5
click at [878, 683] on div at bounding box center [552, 466] width 1004 height 609
drag, startPoint x: 494, startPoint y: 750, endPoint x: 609, endPoint y: 734, distance: 116.6
click at [614, 726] on icon at bounding box center [553, 722] width 499 height 62
drag, startPoint x: 586, startPoint y: 321, endPoint x: 616, endPoint y: 570, distance: 250.2
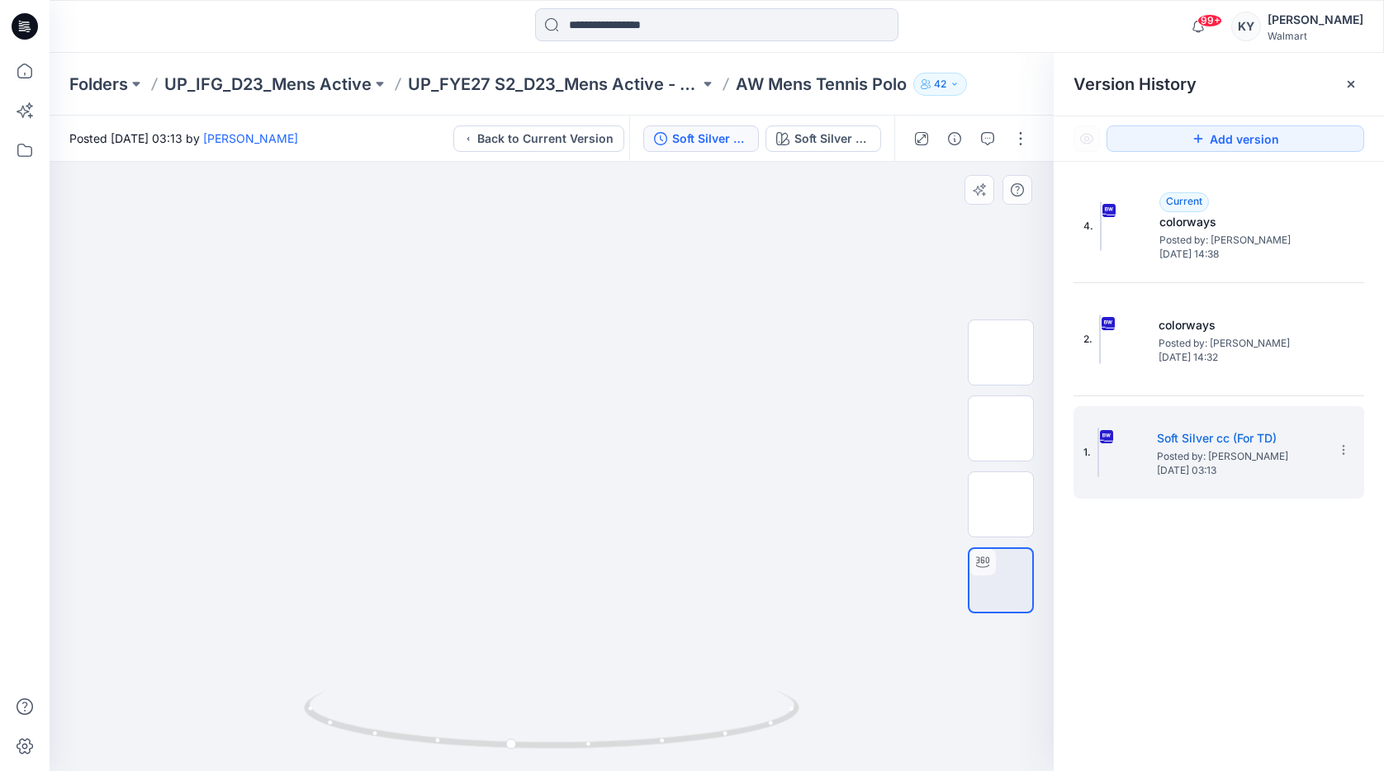
drag, startPoint x: 518, startPoint y: 745, endPoint x: 598, endPoint y: 741, distance: 81.0
click at [599, 726] on icon at bounding box center [553, 722] width 499 height 62
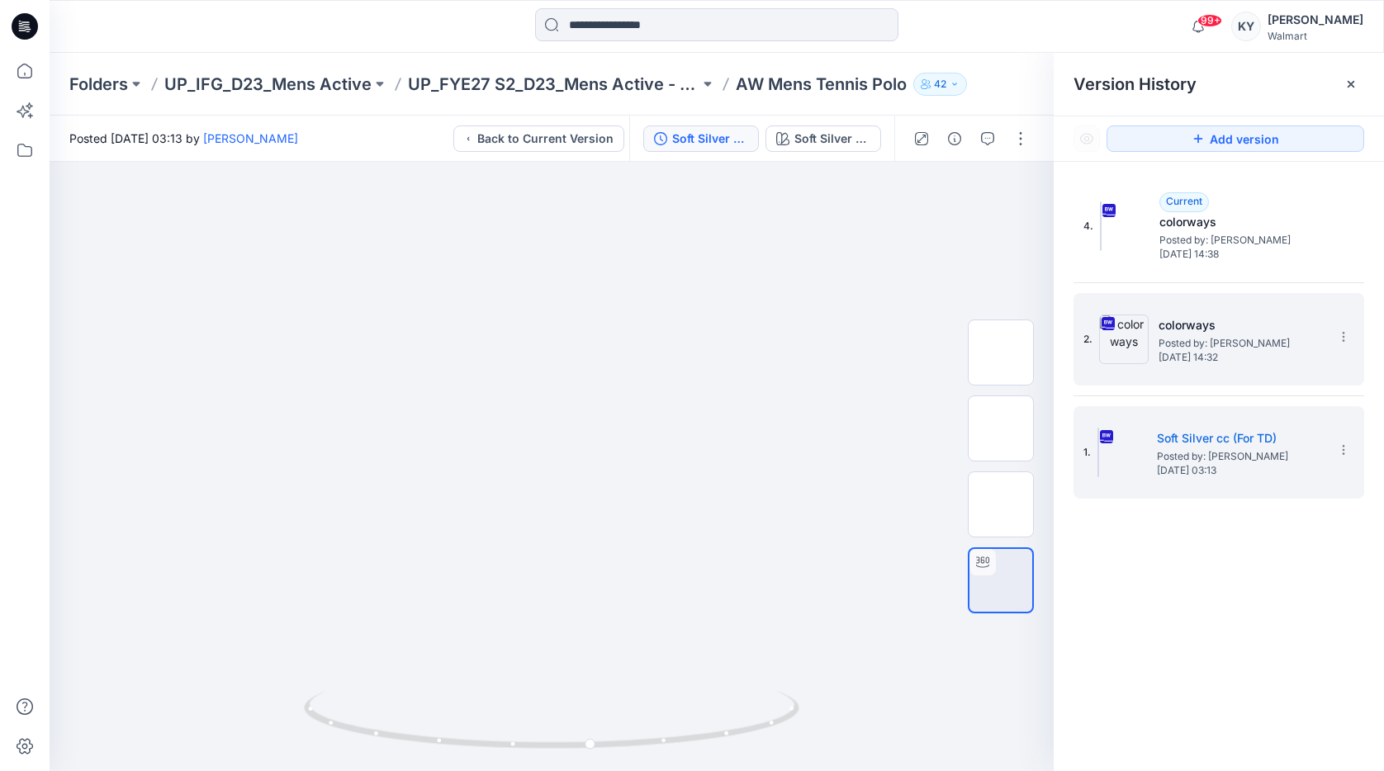
click at [1164, 360] on span "Wednesday, August 20, 2025 14:32" at bounding box center [1240, 358] width 165 height 12
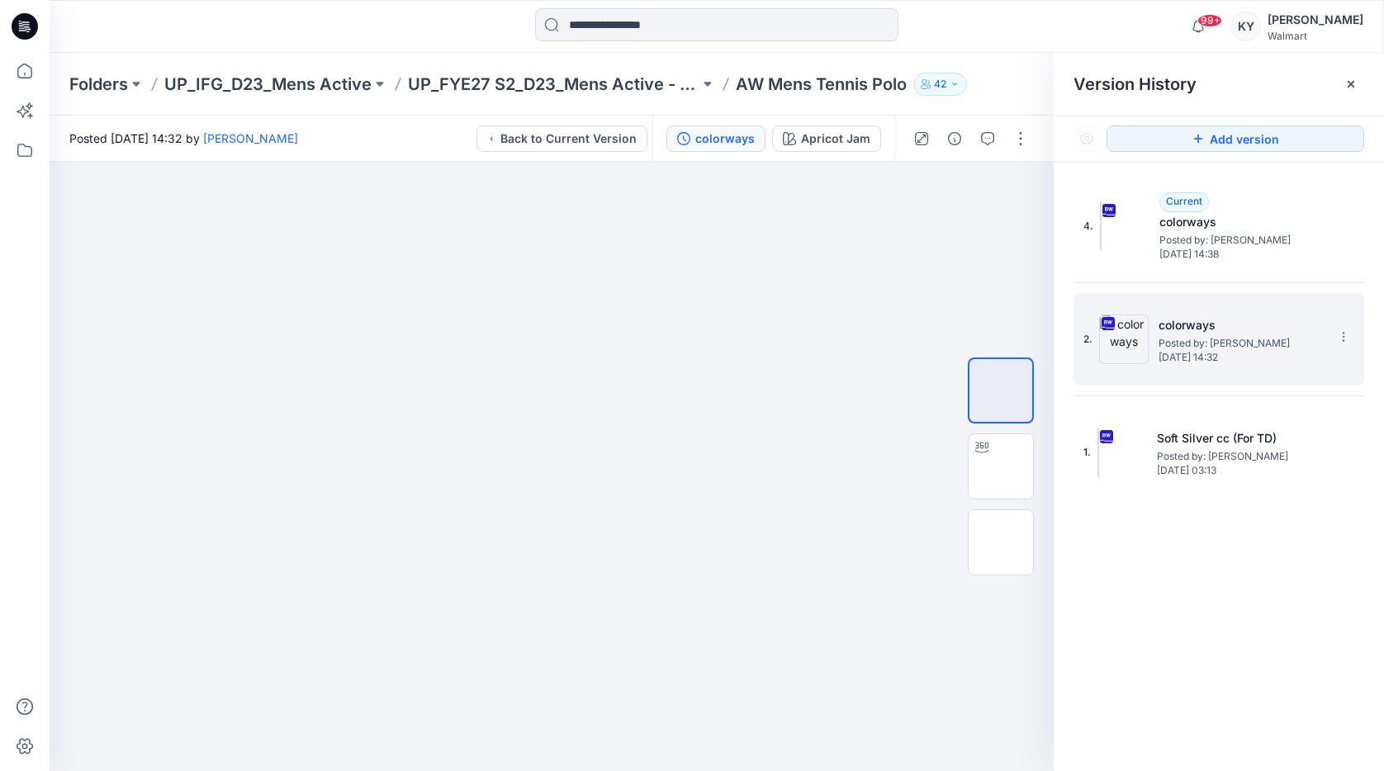
click at [1208, 346] on span "Posted by: Kei Yip" at bounding box center [1240, 343] width 165 height 17
drag, startPoint x: 833, startPoint y: 140, endPoint x: 848, endPoint y: 135, distance: 15.9
click at [832, 141] on div "Apricot Jam" at bounding box center [835, 139] width 69 height 18
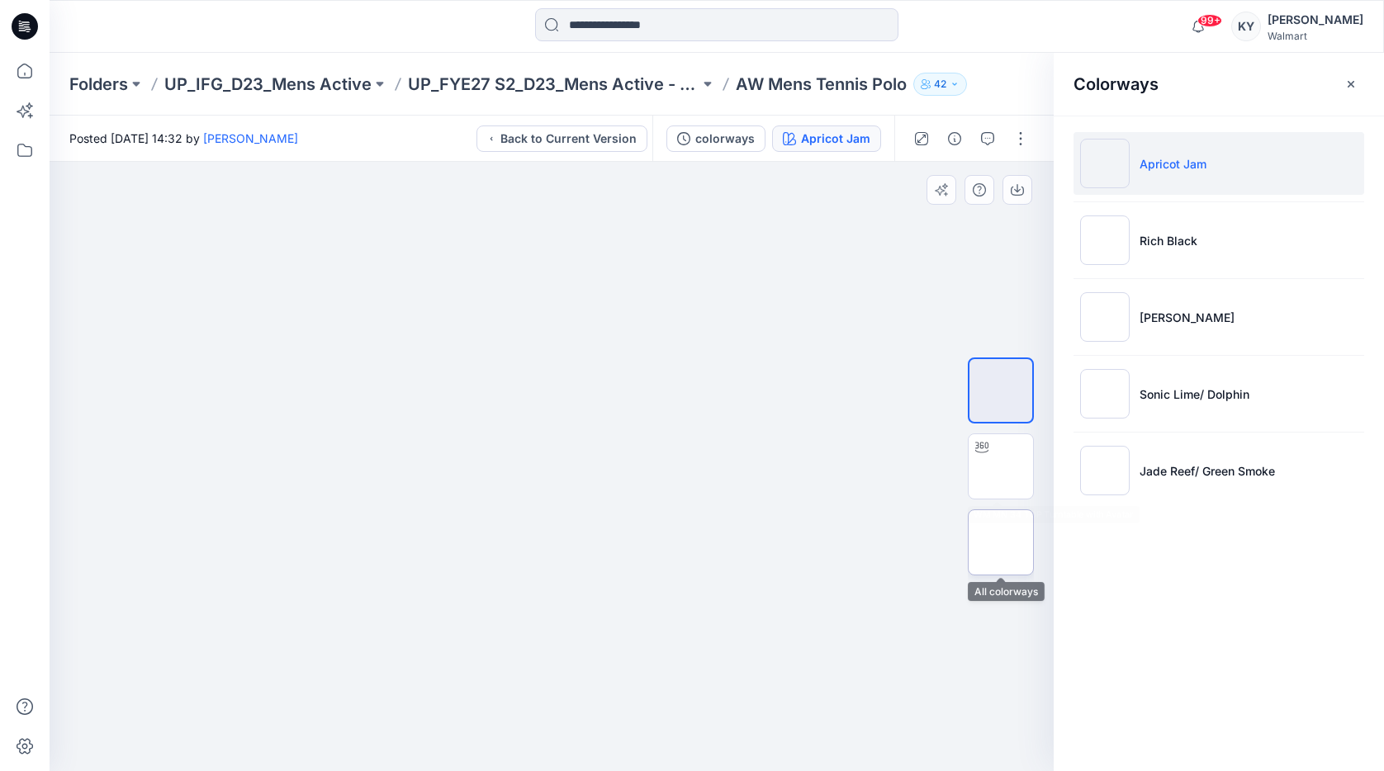
click at [1000, 542] on img at bounding box center [1000, 542] width 0 height 0
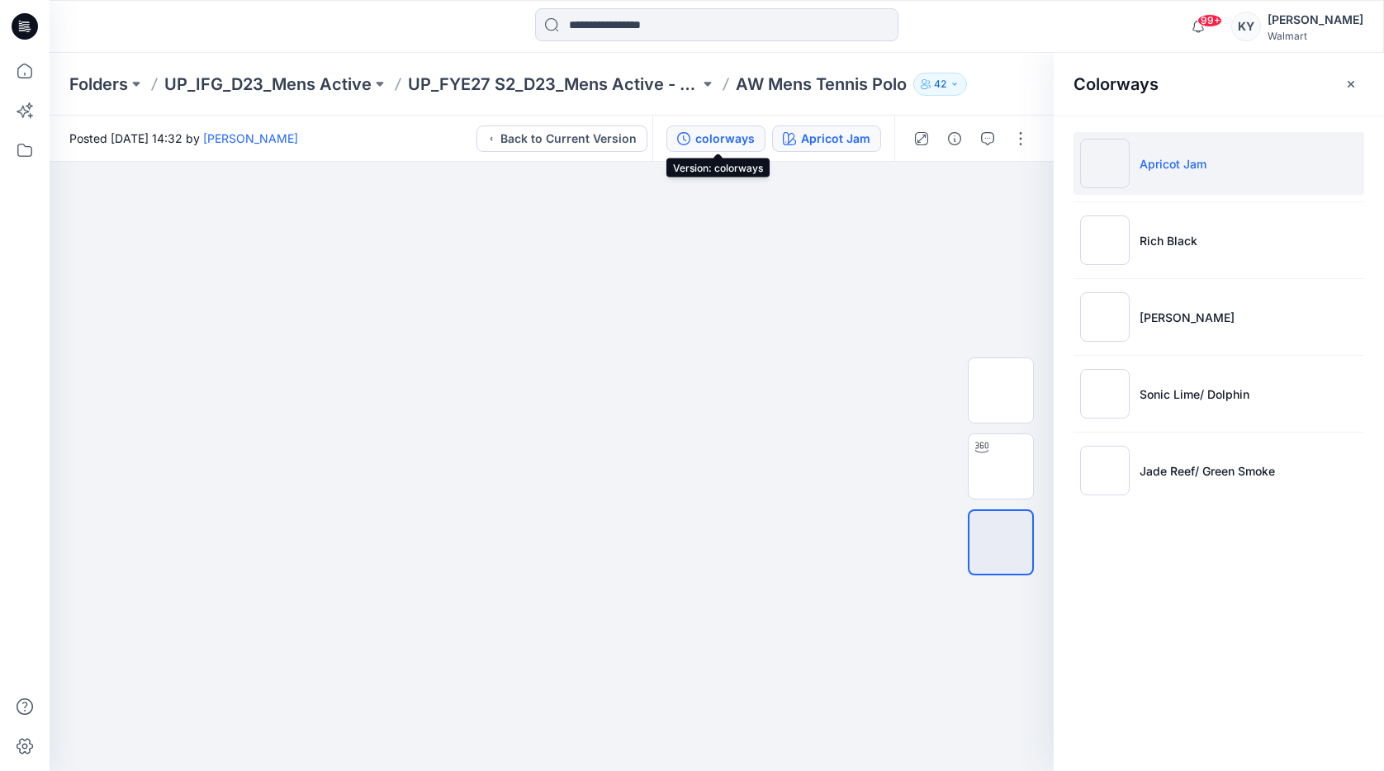
click at [742, 139] on div "colorways" at bounding box center [724, 139] width 59 height 18
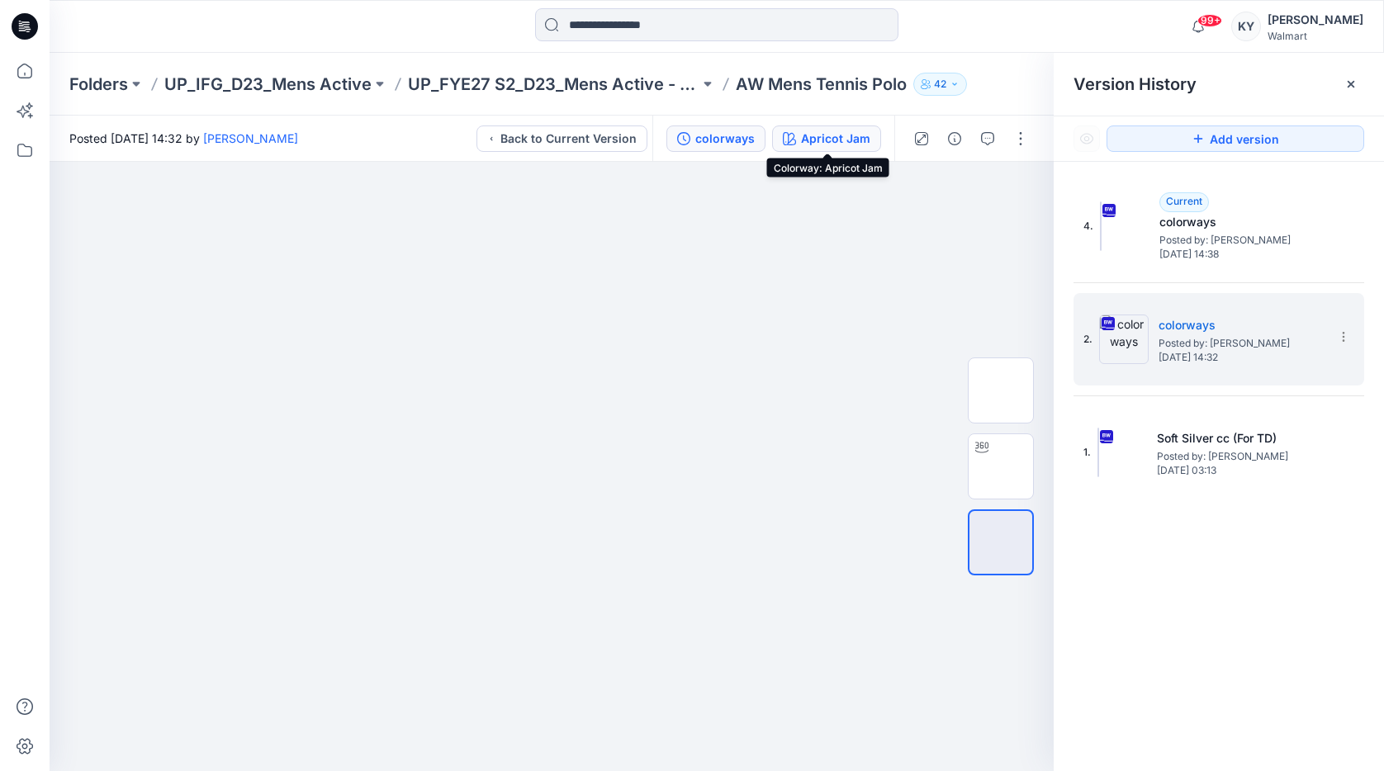
click at [828, 140] on div "Apricot Jam" at bounding box center [835, 139] width 69 height 18
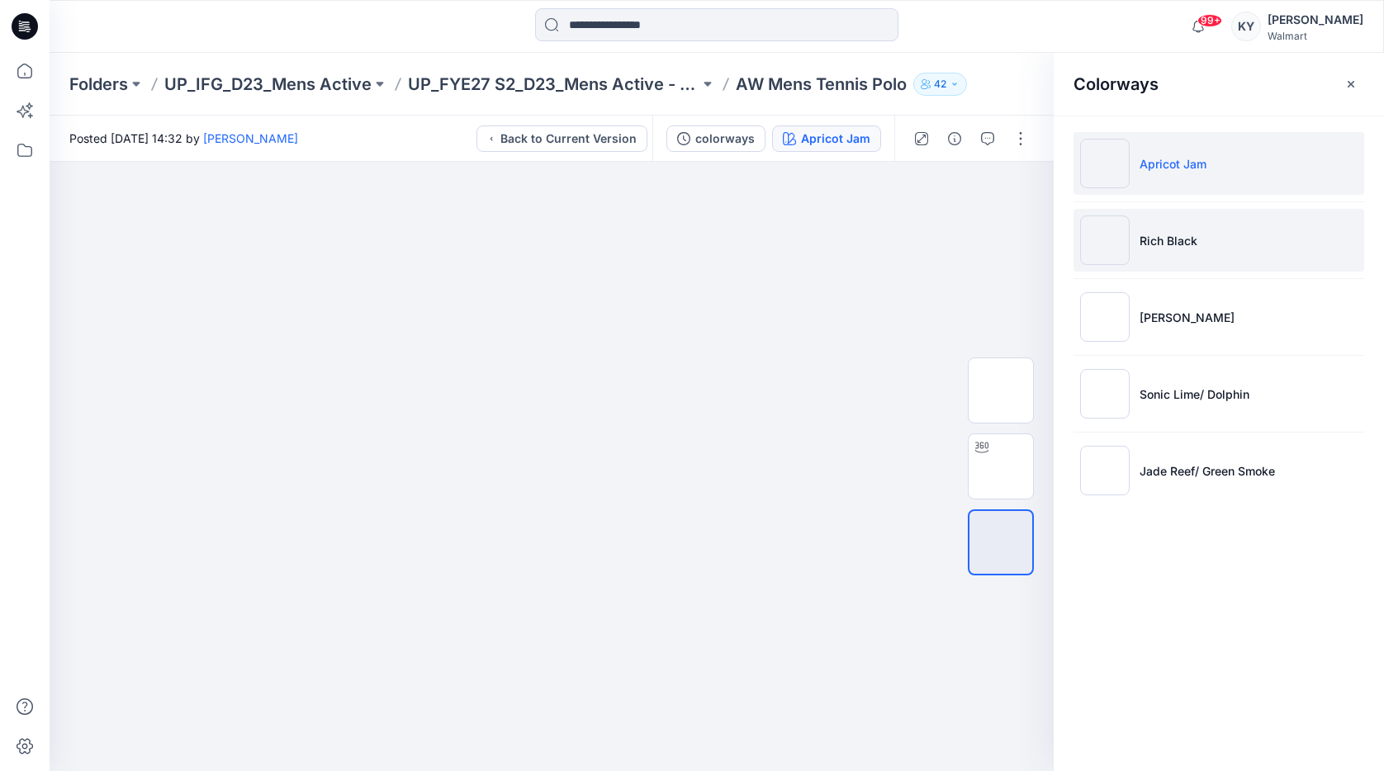
click at [1212, 243] on li "Rich Black" at bounding box center [1218, 240] width 291 height 63
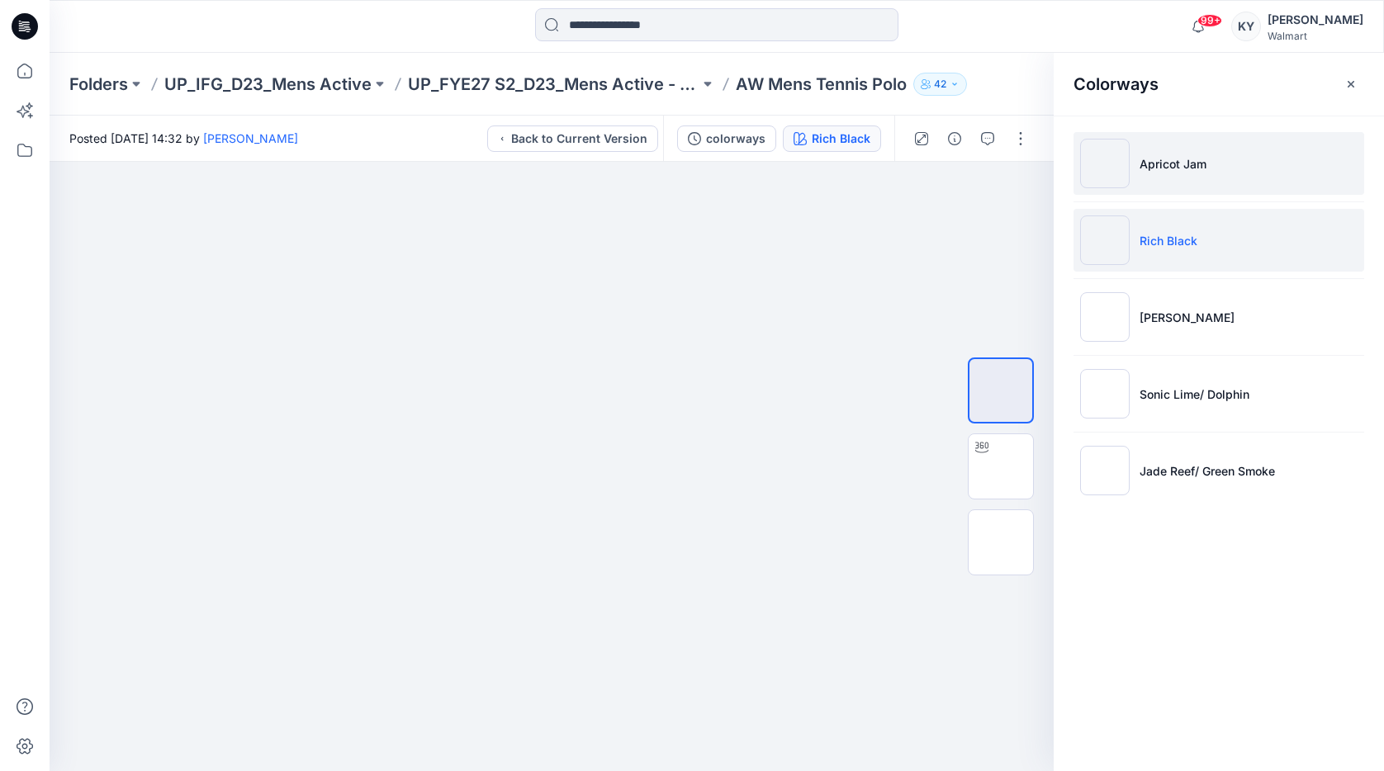
click at [1218, 175] on li "Apricot Jam" at bounding box center [1218, 163] width 291 height 63
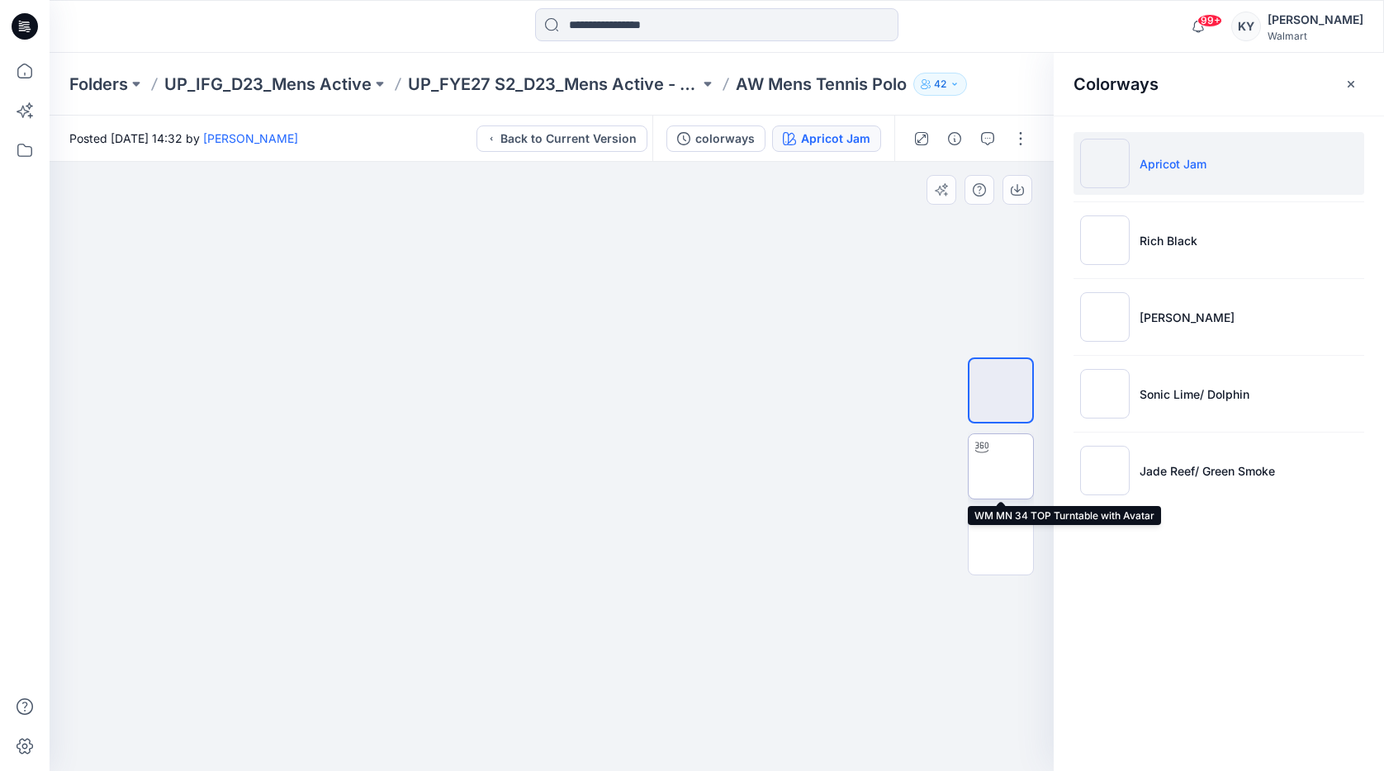
click at [1000, 466] on img at bounding box center [1000, 466] width 0 height 0
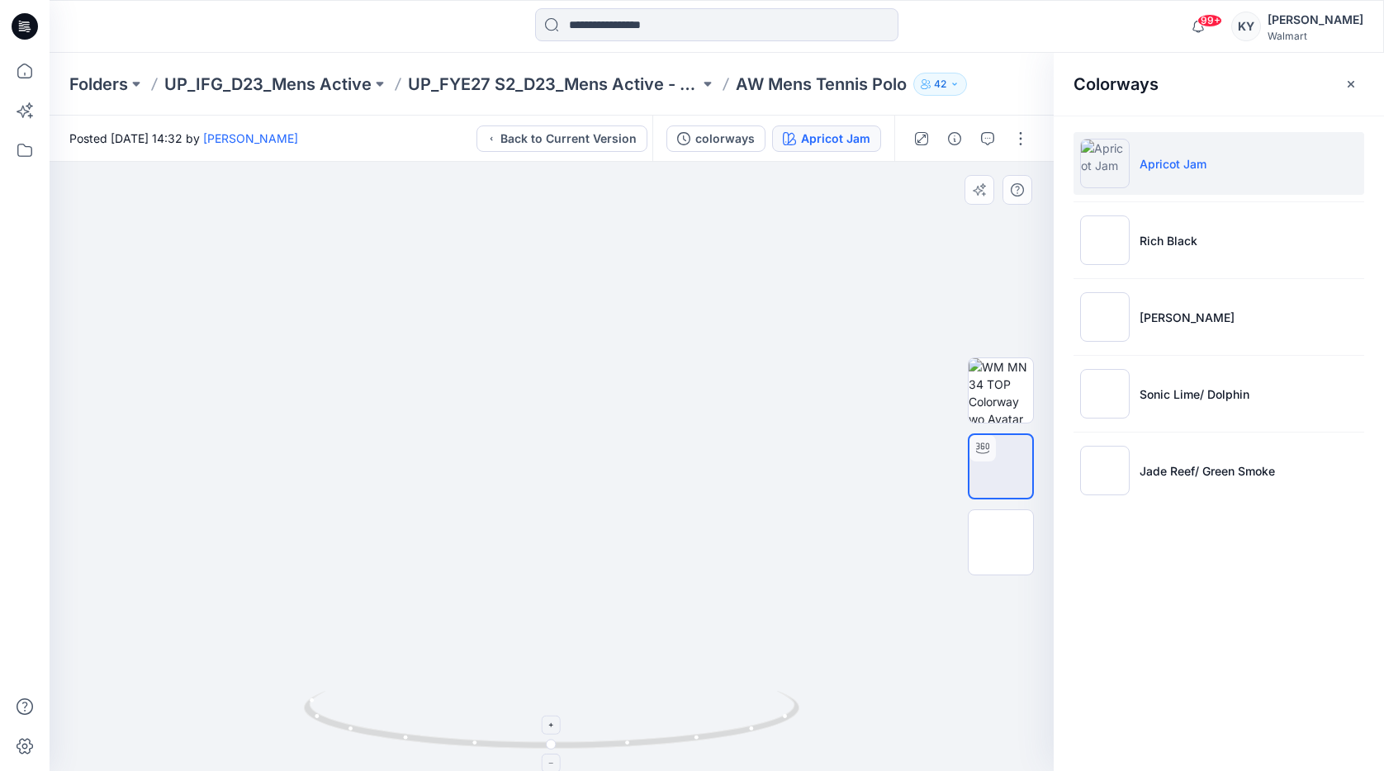
drag, startPoint x: 613, startPoint y: 407, endPoint x: 582, endPoint y: 736, distance: 330.9
drag, startPoint x: 619, startPoint y: 753, endPoint x: 631, endPoint y: 731, distance: 25.1
click at [615, 726] on icon at bounding box center [553, 722] width 499 height 62
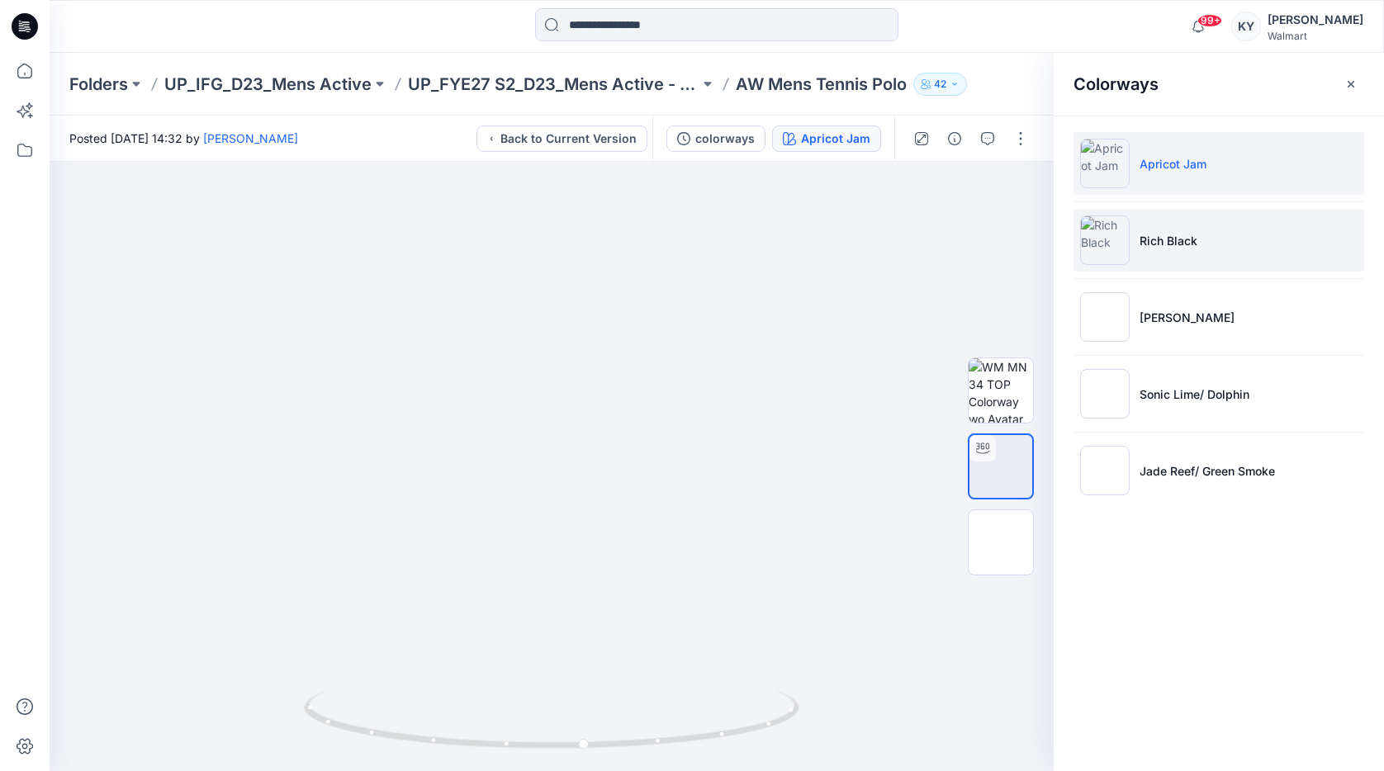
drag, startPoint x: 1148, startPoint y: 239, endPoint x: 1140, endPoint y: 247, distance: 11.1
click at [1148, 239] on p "Rich Black" at bounding box center [1168, 240] width 58 height 17
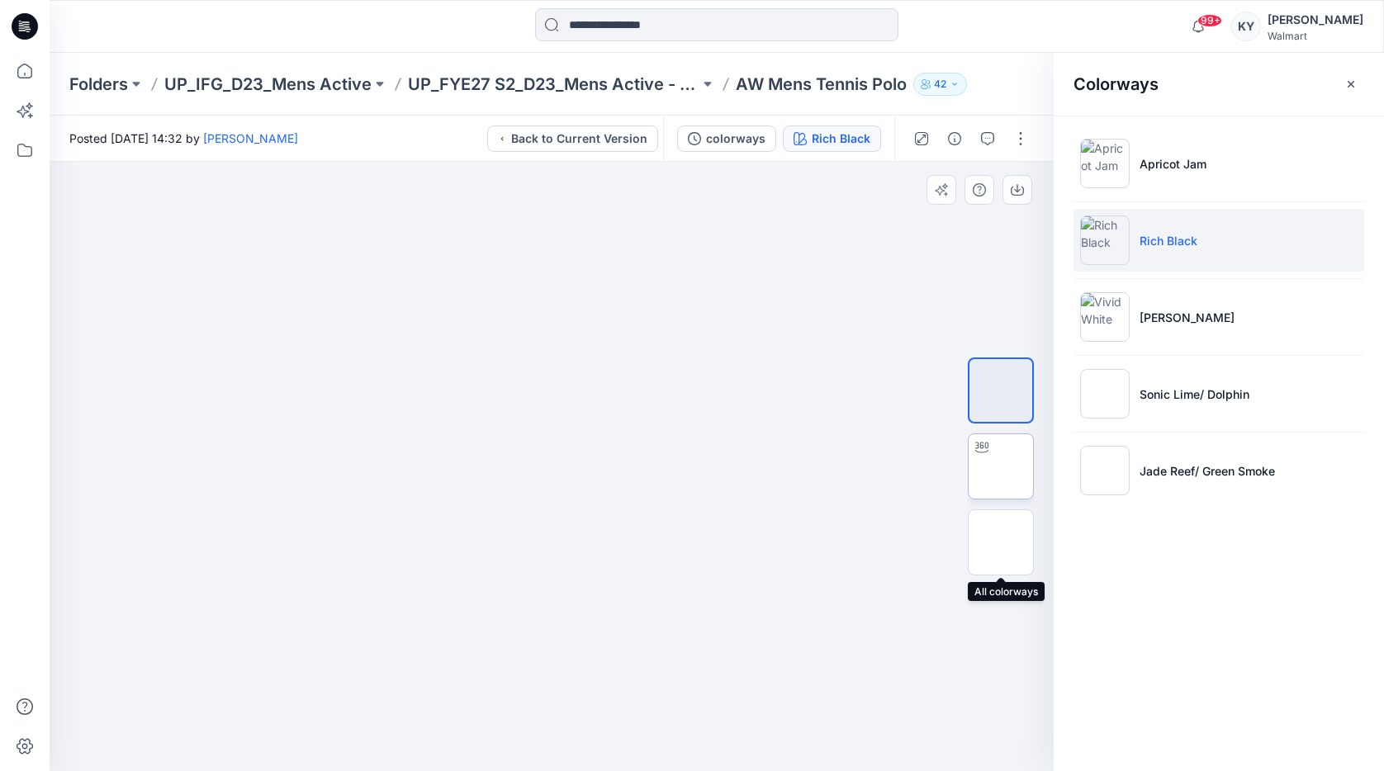
click at [1000, 466] on img at bounding box center [1000, 466] width 0 height 0
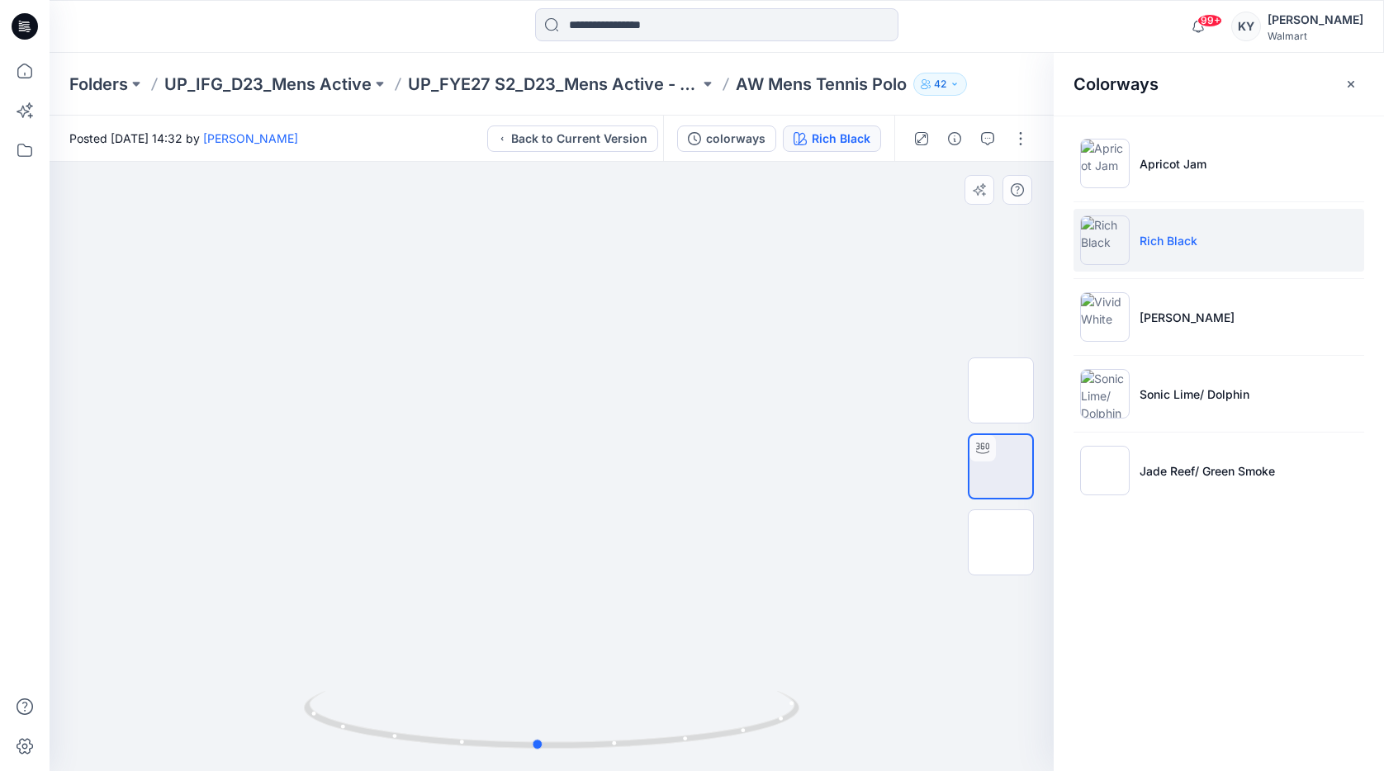
drag, startPoint x: 679, startPoint y: 740, endPoint x: 1041, endPoint y: 521, distance: 423.3
click at [662, 726] on icon at bounding box center [553, 722] width 499 height 62
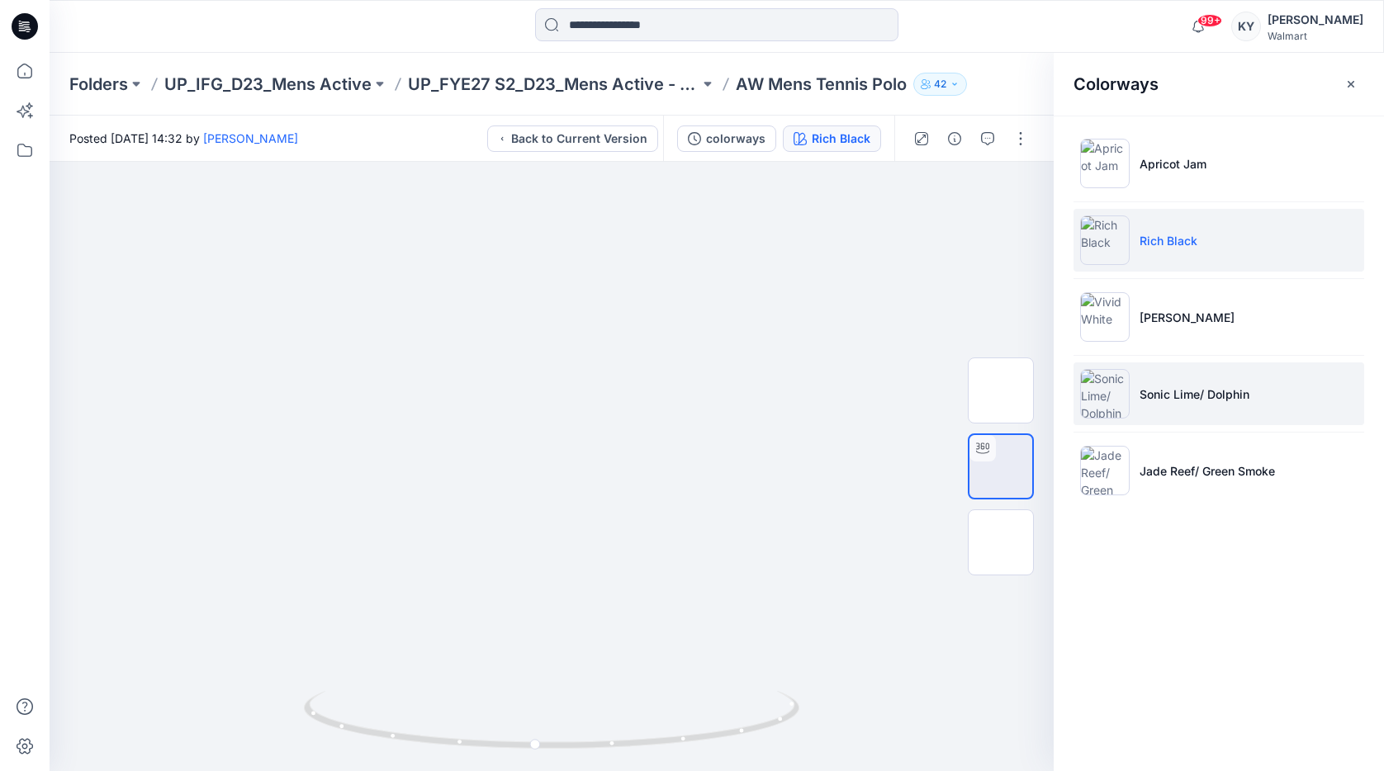
click at [1190, 393] on p "Sonic Lime/ Dolphin" at bounding box center [1194, 393] width 110 height 17
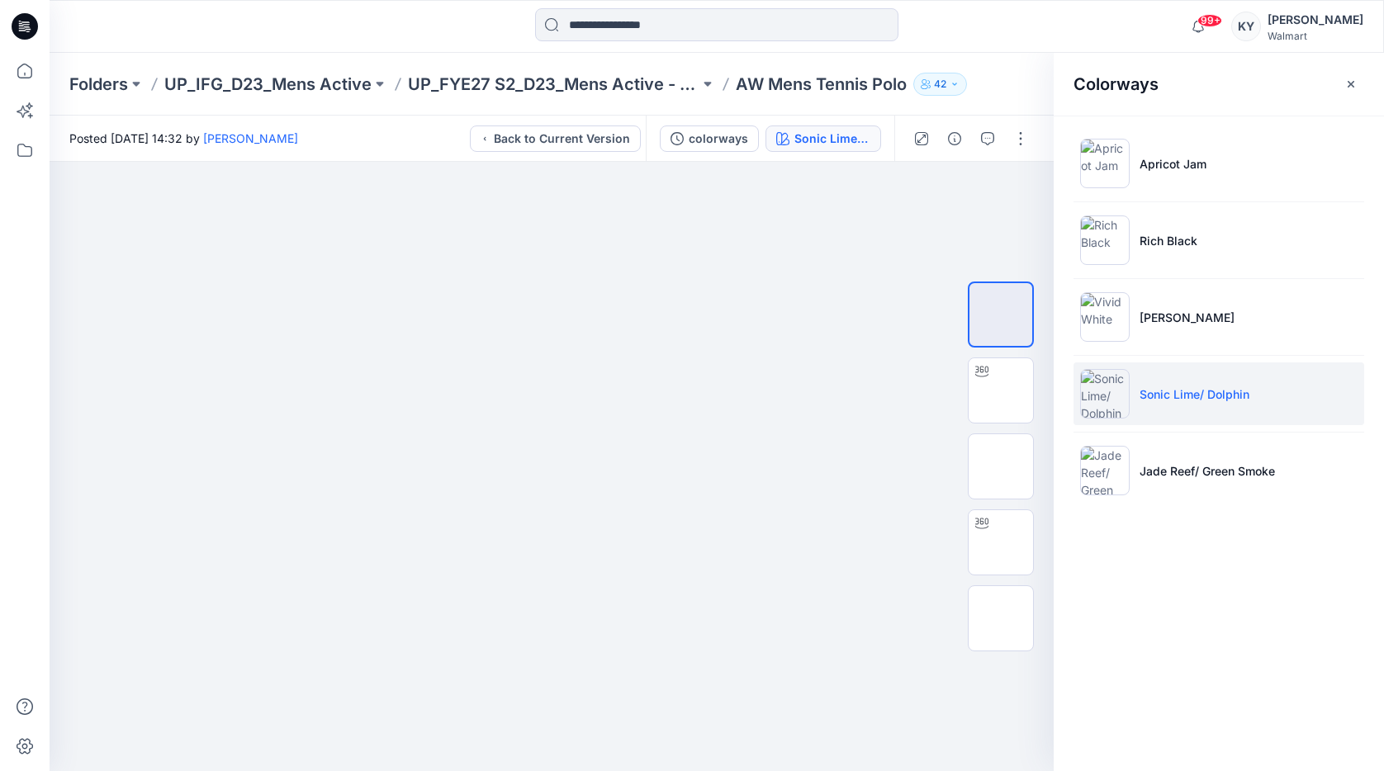
click at [1351, 82] on icon "button" at bounding box center [1350, 84] width 13 height 13
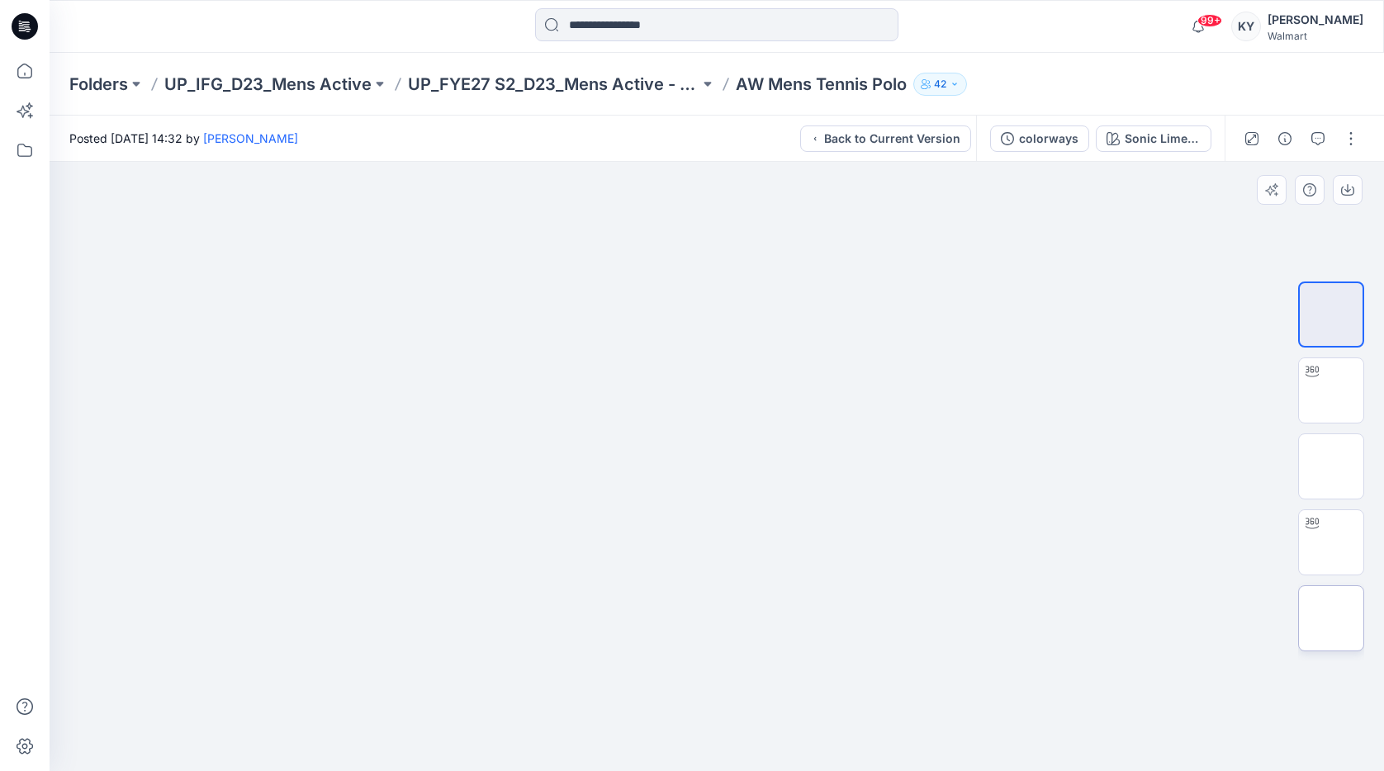
click at [1331, 618] on img at bounding box center [1331, 618] width 0 height 0
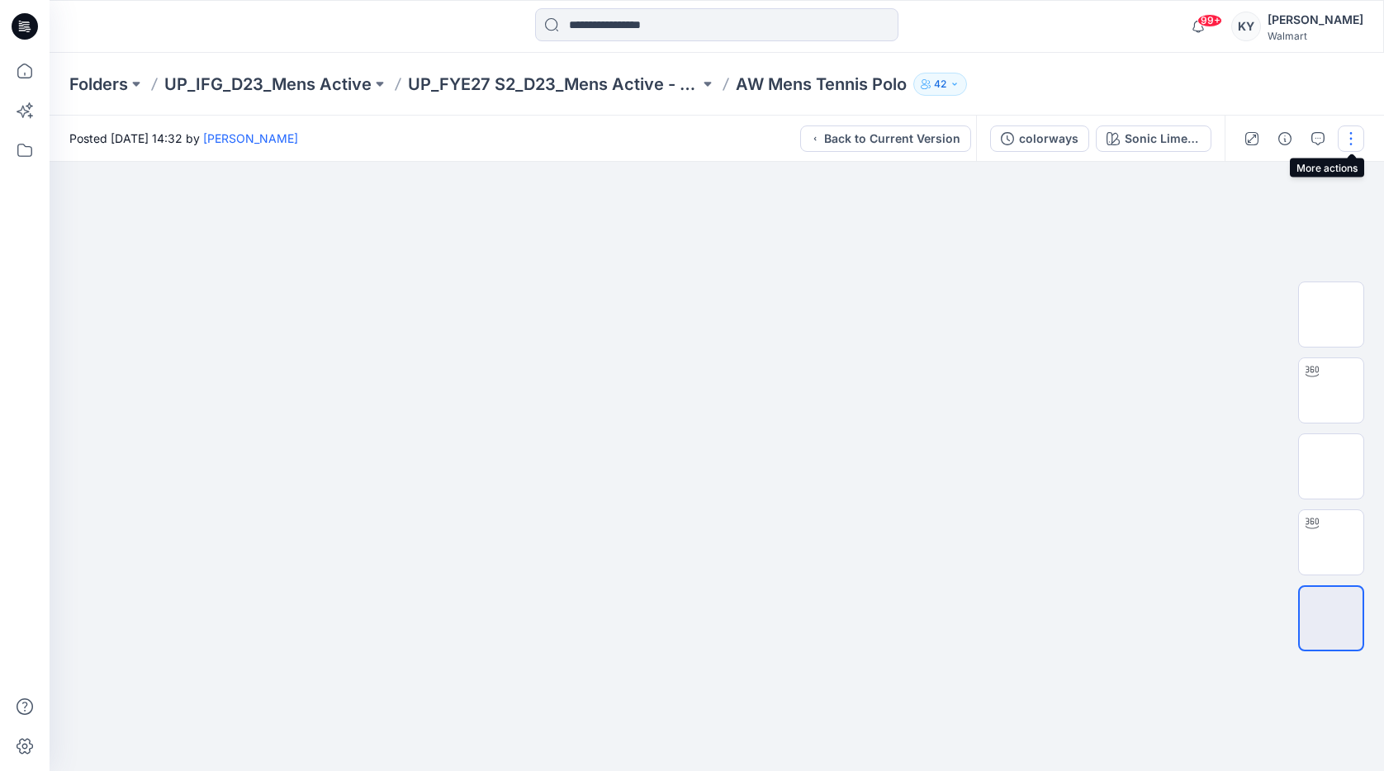
click at [1355, 140] on button "button" at bounding box center [1350, 138] width 26 height 26
click at [1352, 137] on button "button" at bounding box center [1350, 138] width 26 height 26
click at [1258, 230] on div at bounding box center [717, 466] width 1334 height 609
click at [943, 135] on button "Back to Current Version" at bounding box center [885, 138] width 171 height 26
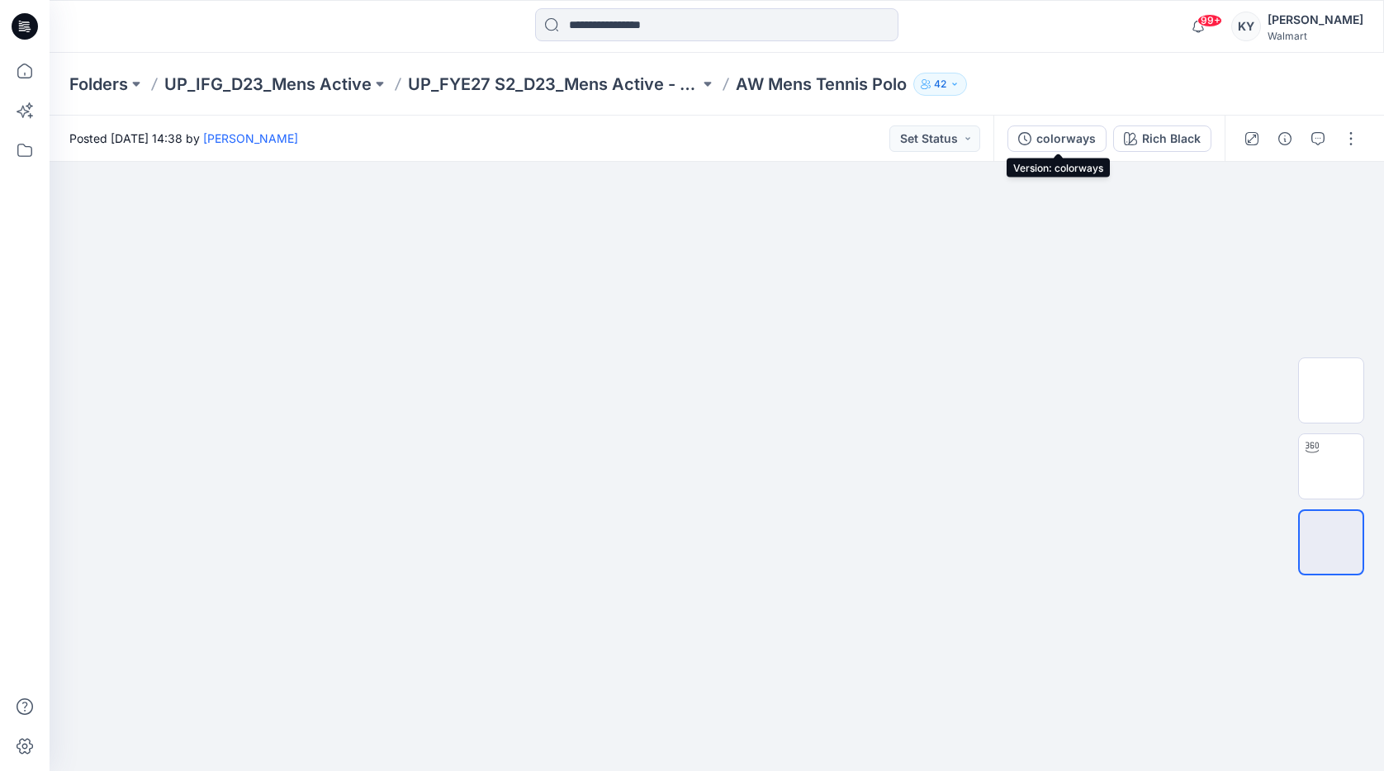
click at [1062, 137] on div "colorways" at bounding box center [1065, 139] width 59 height 18
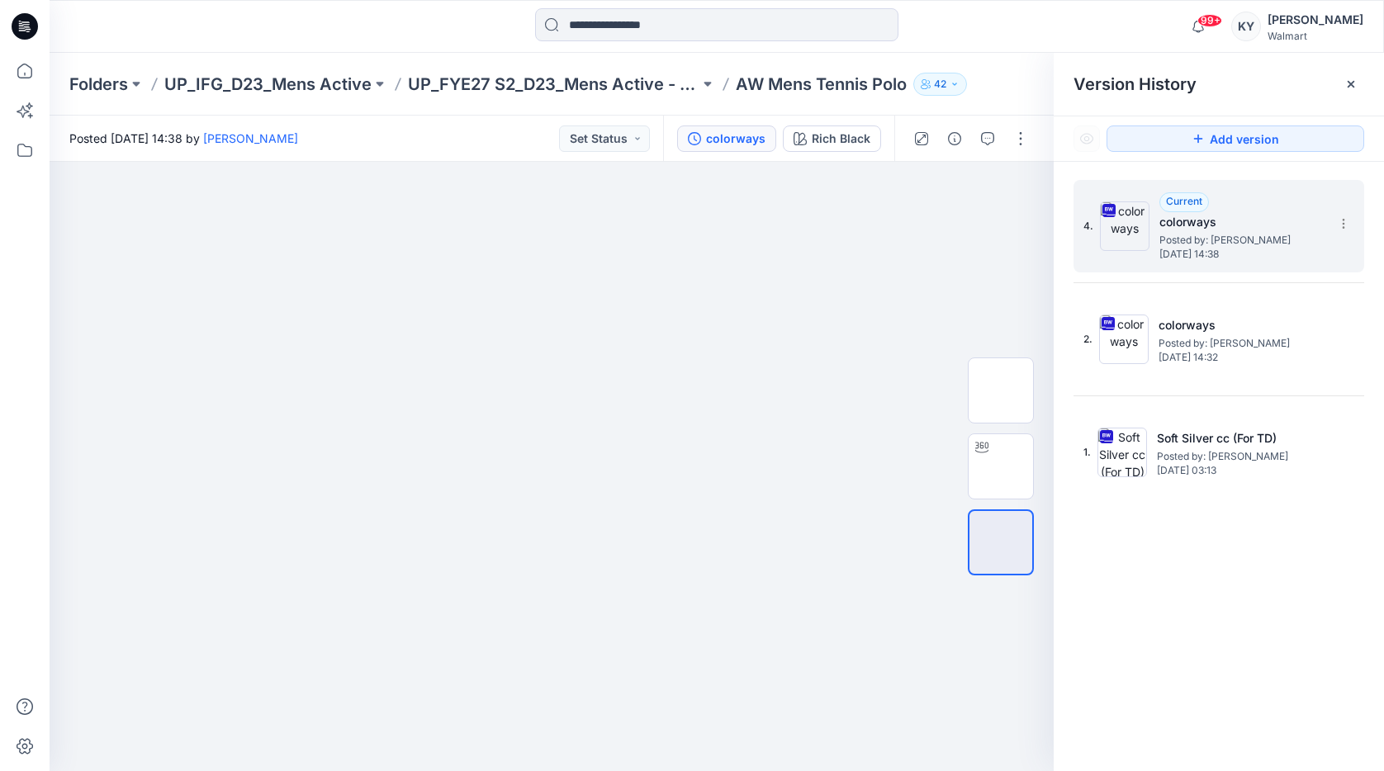
click at [1133, 237] on img at bounding box center [1125, 226] width 50 height 50
click at [1161, 239] on span "Posted by: Kei Yip" at bounding box center [1241, 240] width 165 height 17
click at [1197, 237] on span "Posted by: Kei Yip" at bounding box center [1241, 240] width 165 height 17
click at [1205, 239] on span "Posted by: Kei Yip" at bounding box center [1241, 240] width 165 height 17
click at [1219, 229] on h5 "colorways" at bounding box center [1241, 222] width 165 height 20
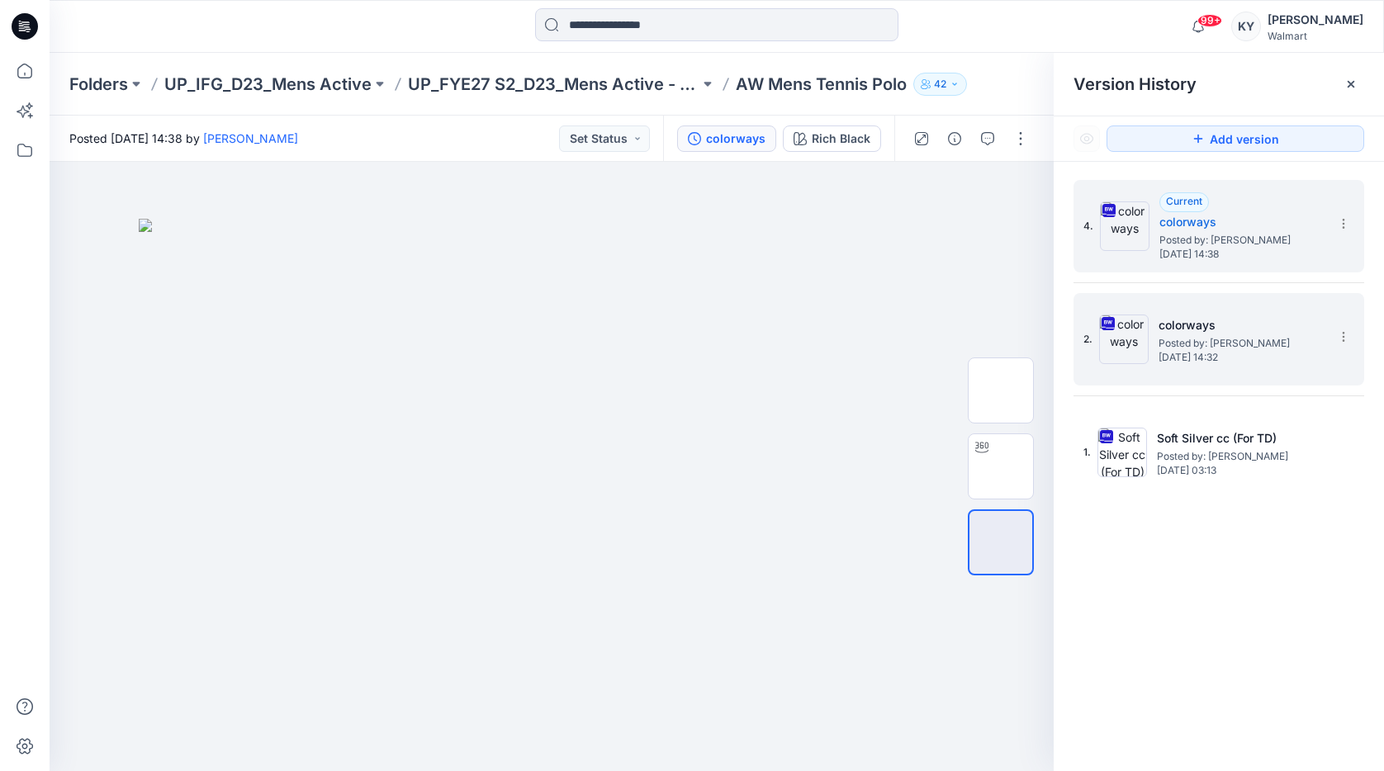
click at [1135, 347] on img at bounding box center [1124, 340] width 50 height 50
click at [1206, 246] on span "Posted by: Kei Yip" at bounding box center [1241, 240] width 165 height 17
click at [1146, 332] on img at bounding box center [1124, 340] width 50 height 50
click at [1223, 233] on span "Posted by: Kei Yip" at bounding box center [1241, 240] width 165 height 17
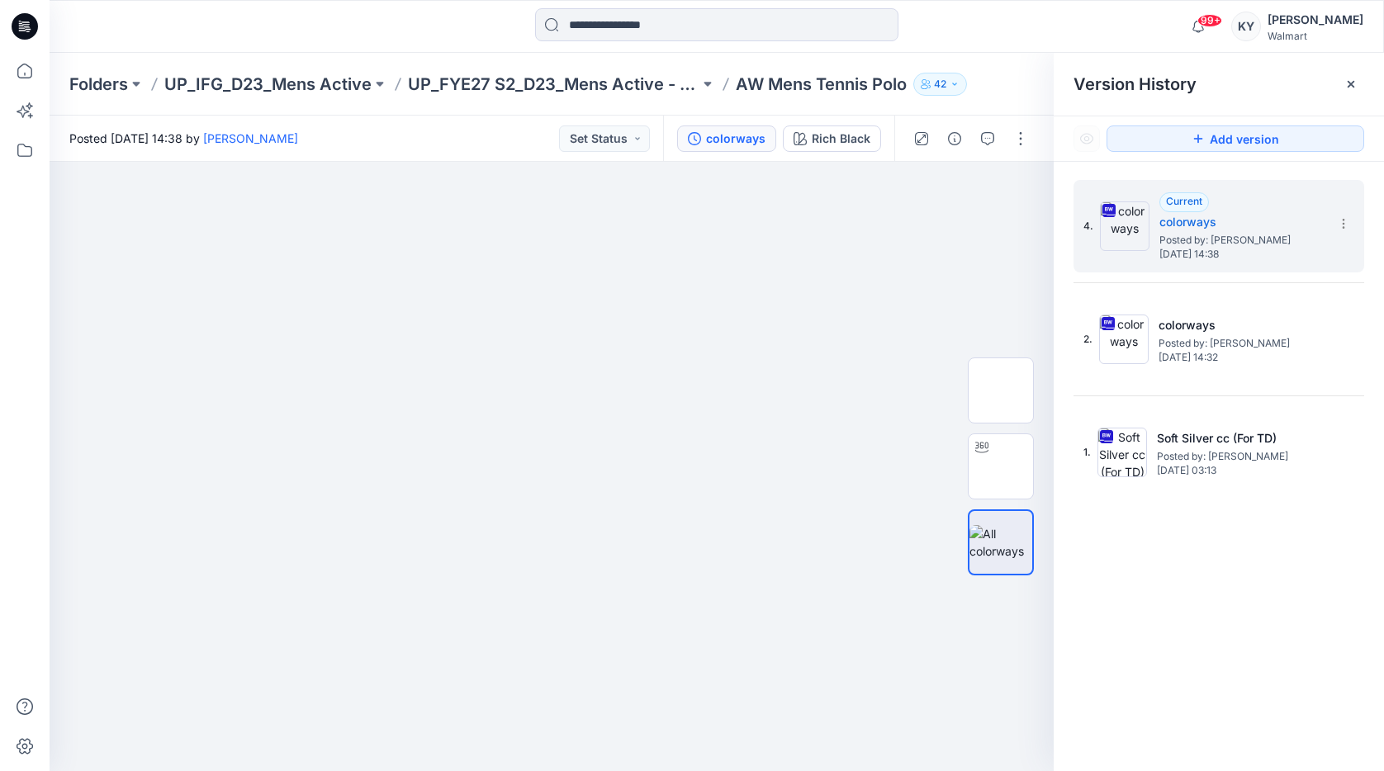
click at [1351, 84] on icon at bounding box center [1350, 84] width 7 height 7
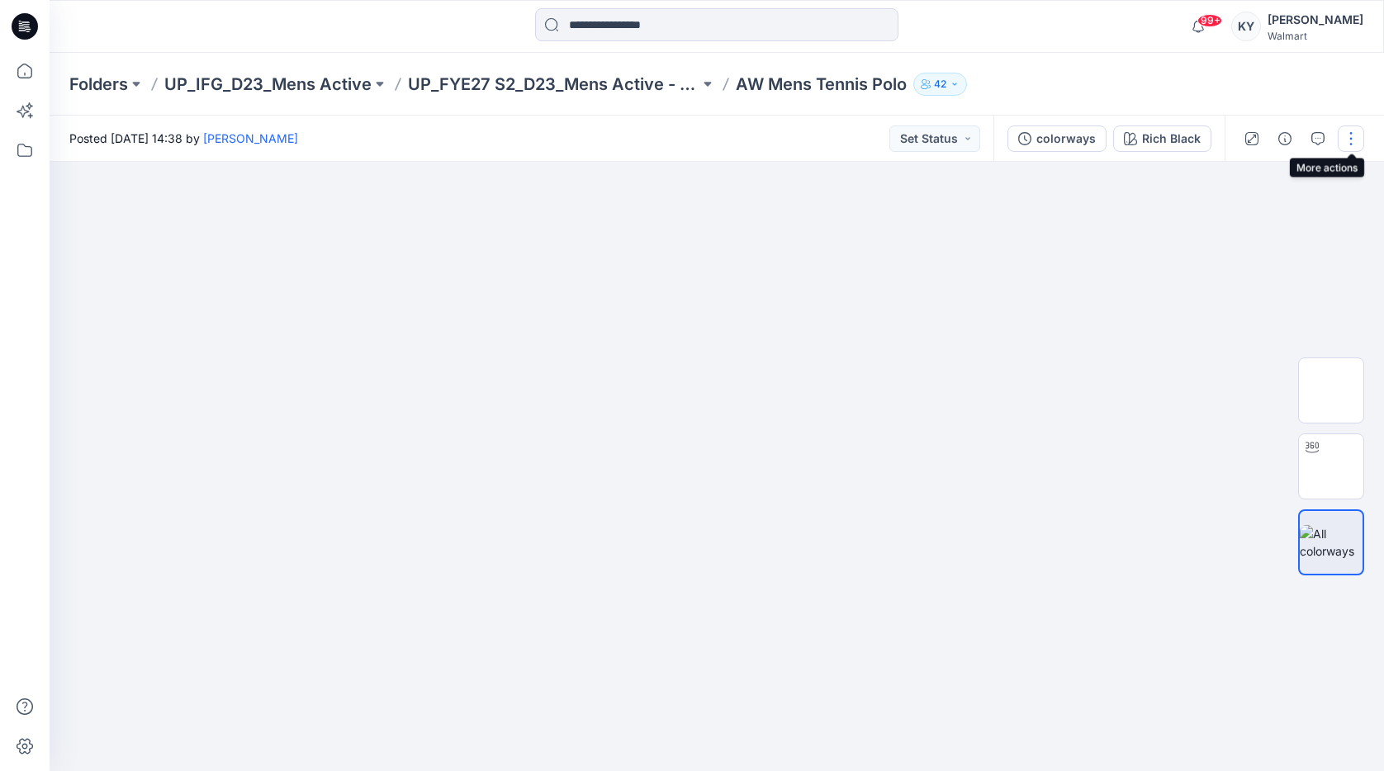
click at [1350, 140] on button "button" at bounding box center [1350, 138] width 26 height 26
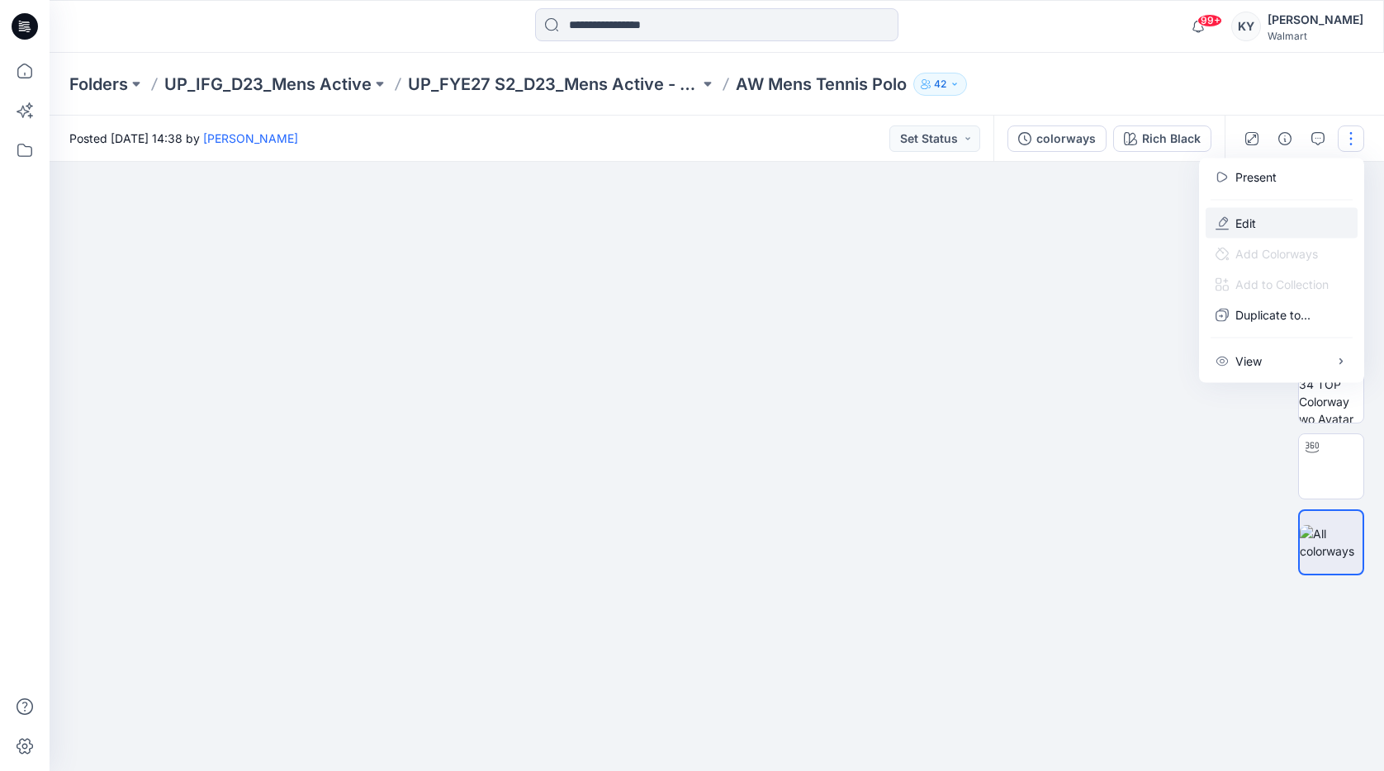
click at [1247, 225] on p "Edit" at bounding box center [1245, 223] width 21 height 17
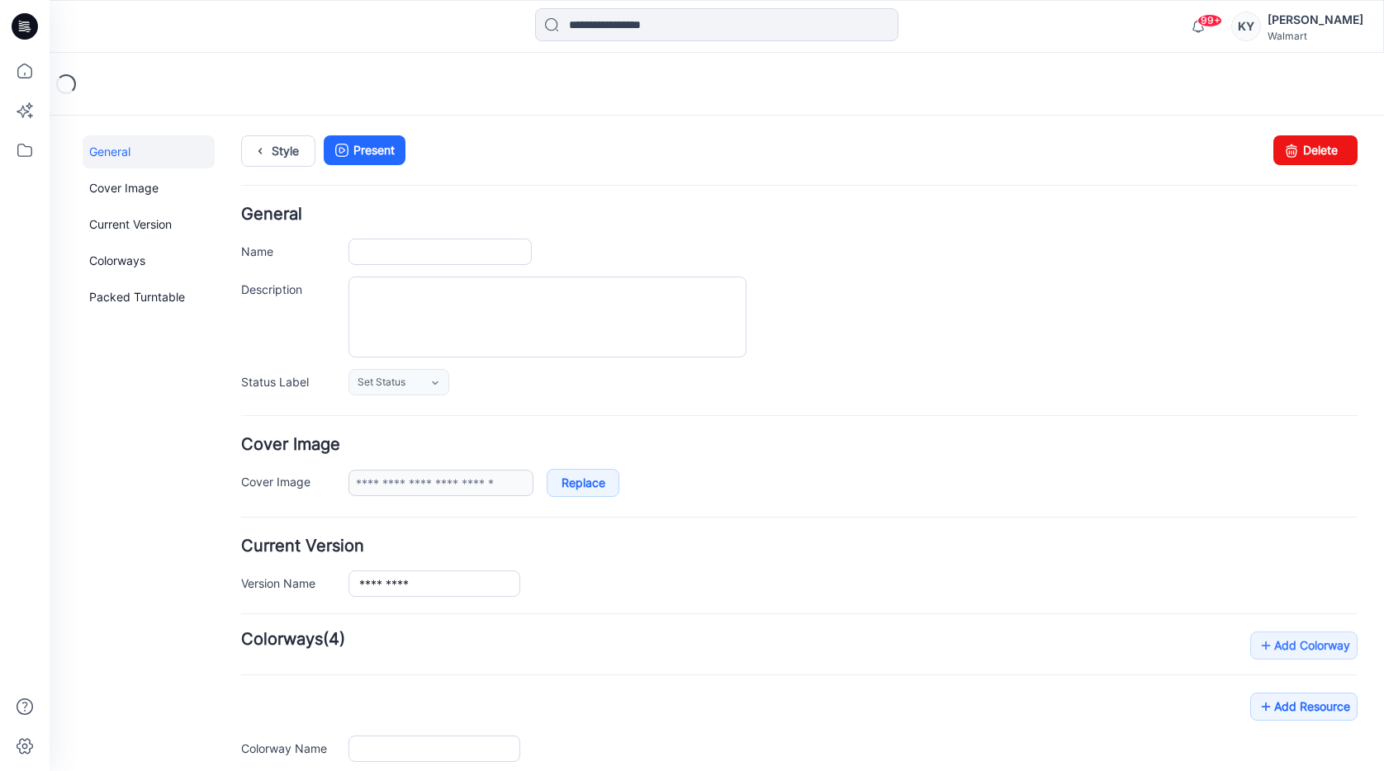
type input "**********"
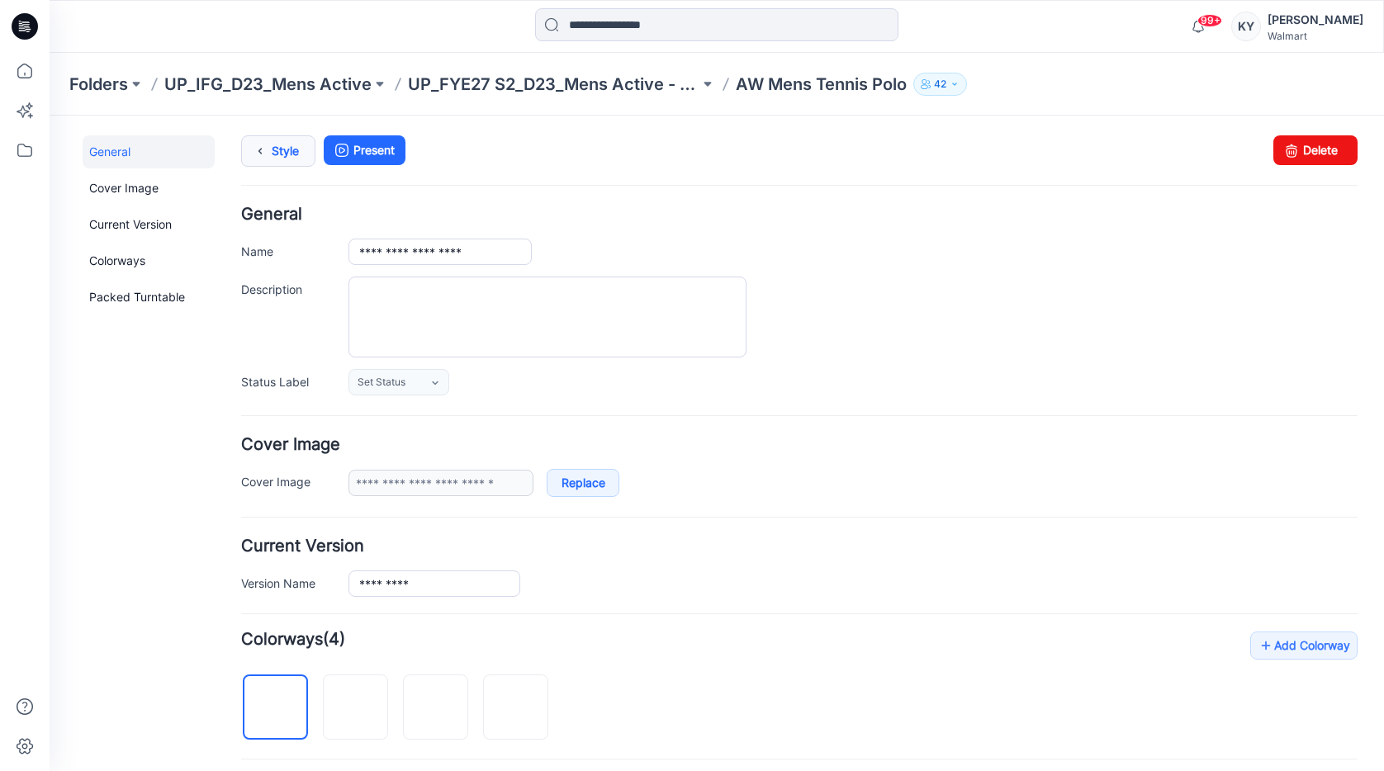
click at [286, 151] on link "Style" at bounding box center [278, 150] width 74 height 31
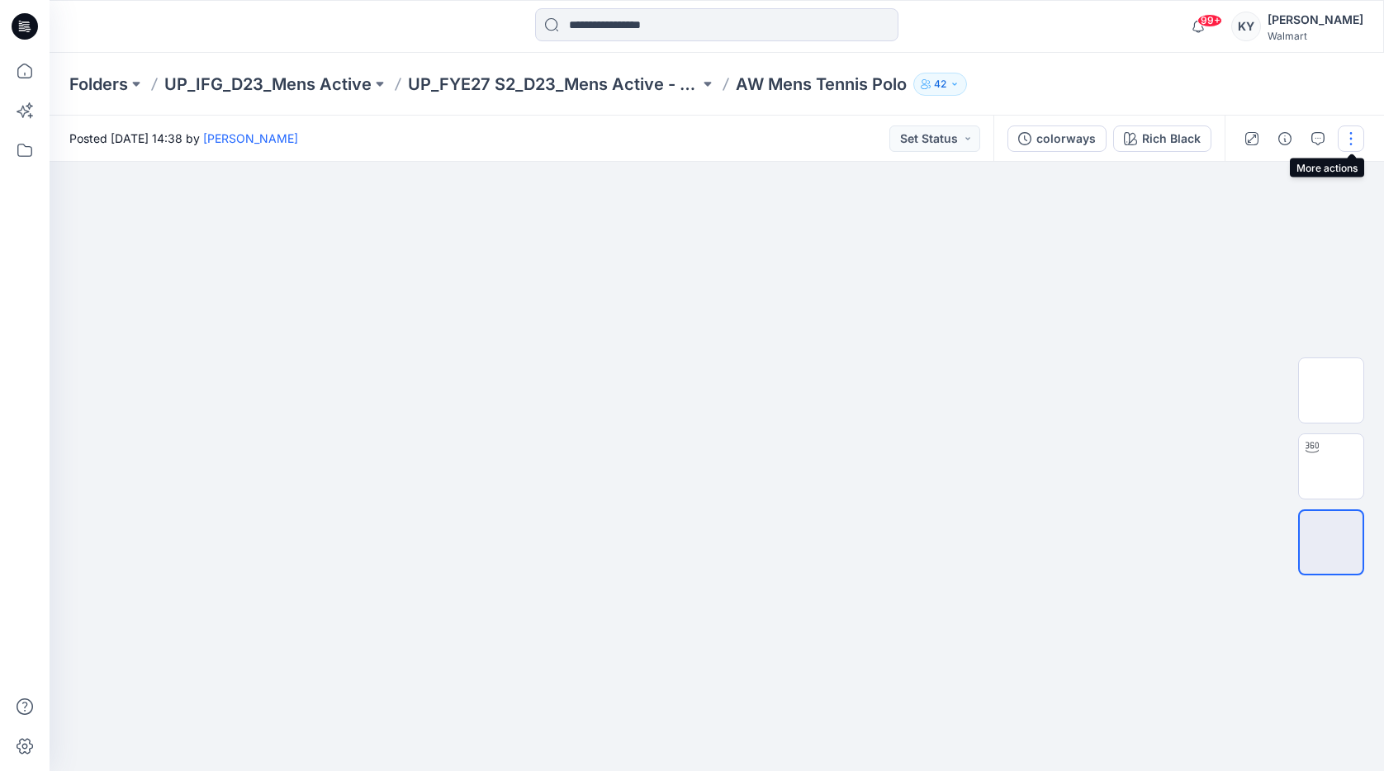
click at [1353, 140] on button "button" at bounding box center [1350, 138] width 26 height 26
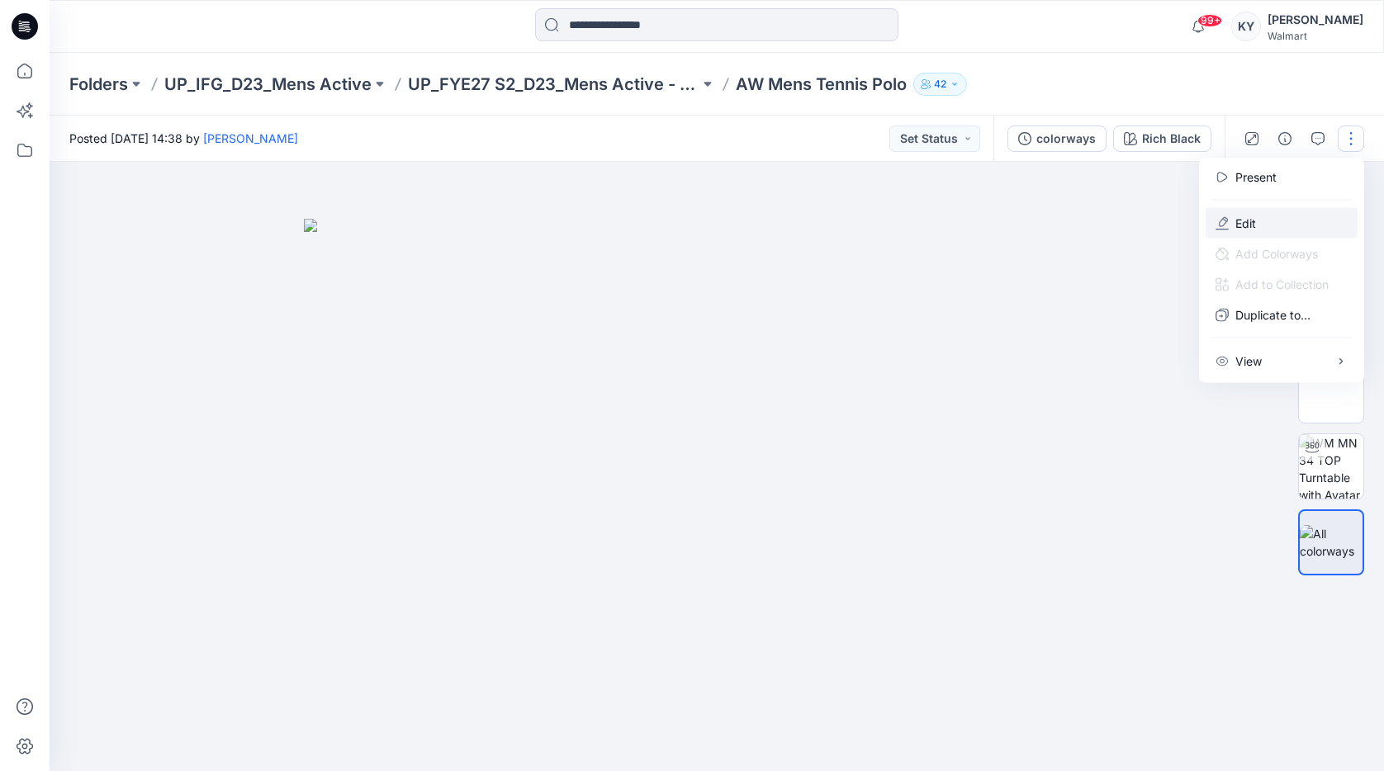
click at [1267, 226] on button "Edit" at bounding box center [1281, 223] width 152 height 31
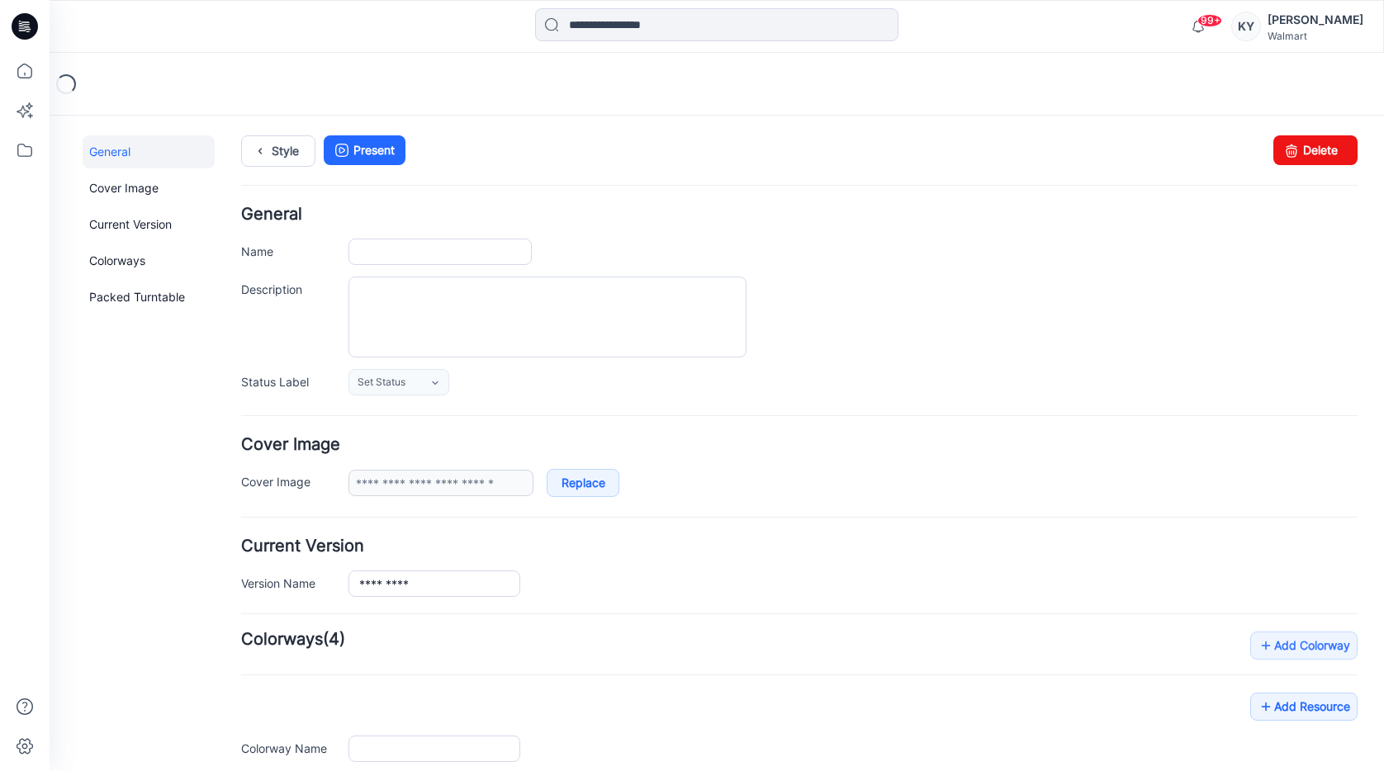
type input "**********"
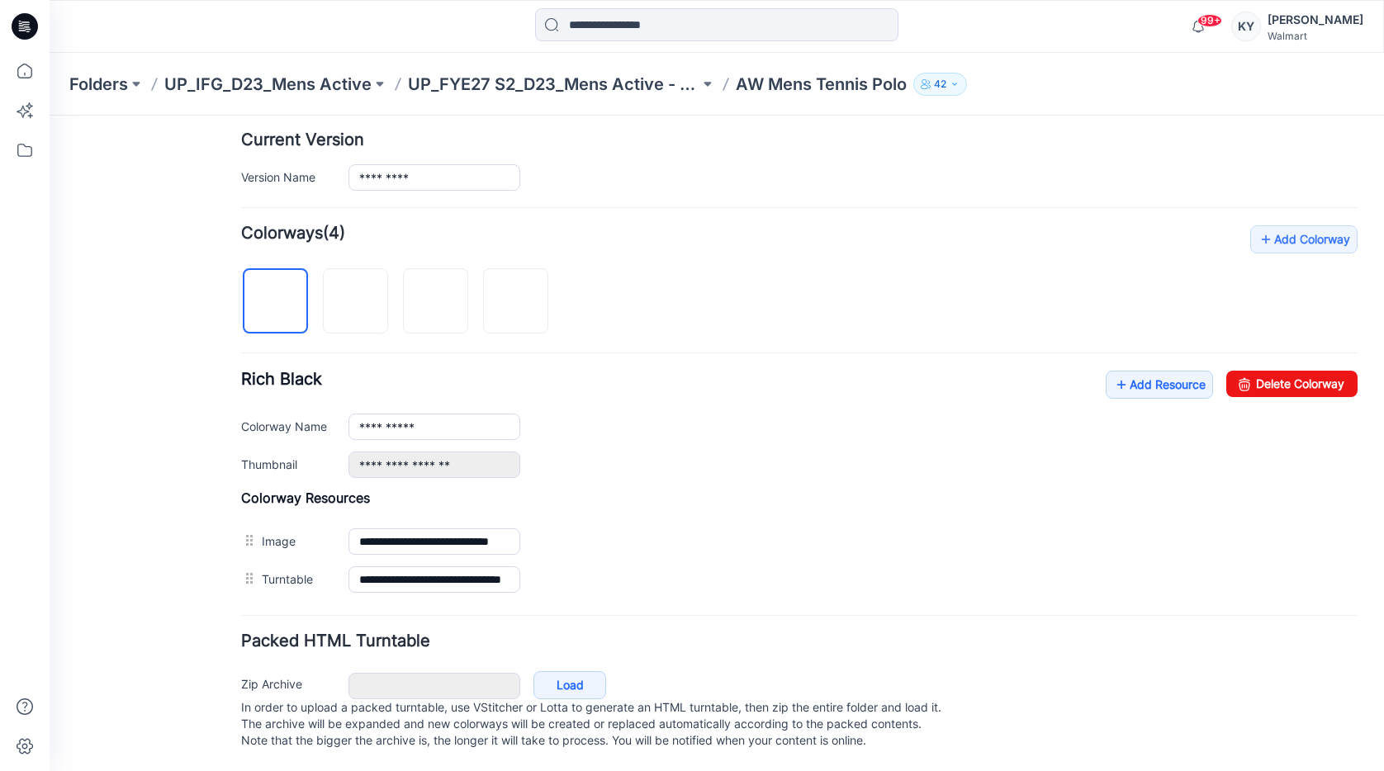
scroll to position [423, 0]
